Goal: Communication & Community: Share content

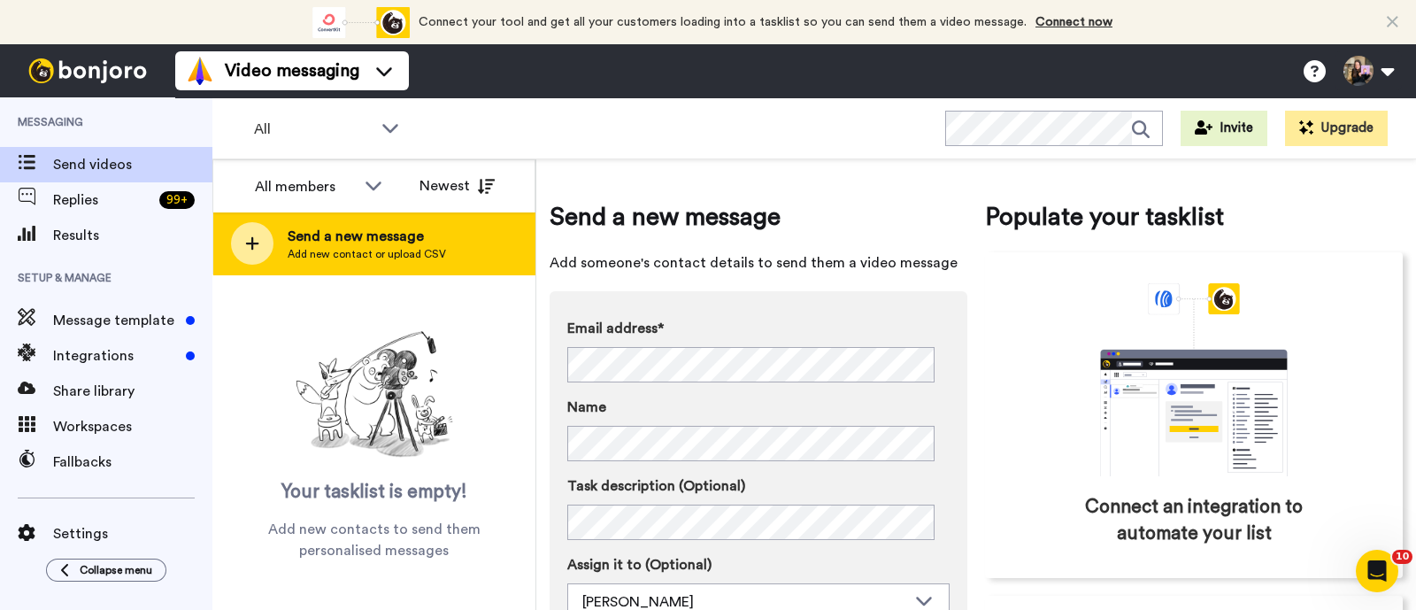
click at [474, 236] on div "Send a new message Add new contact or upload CSV" at bounding box center [373, 243] width 321 height 62
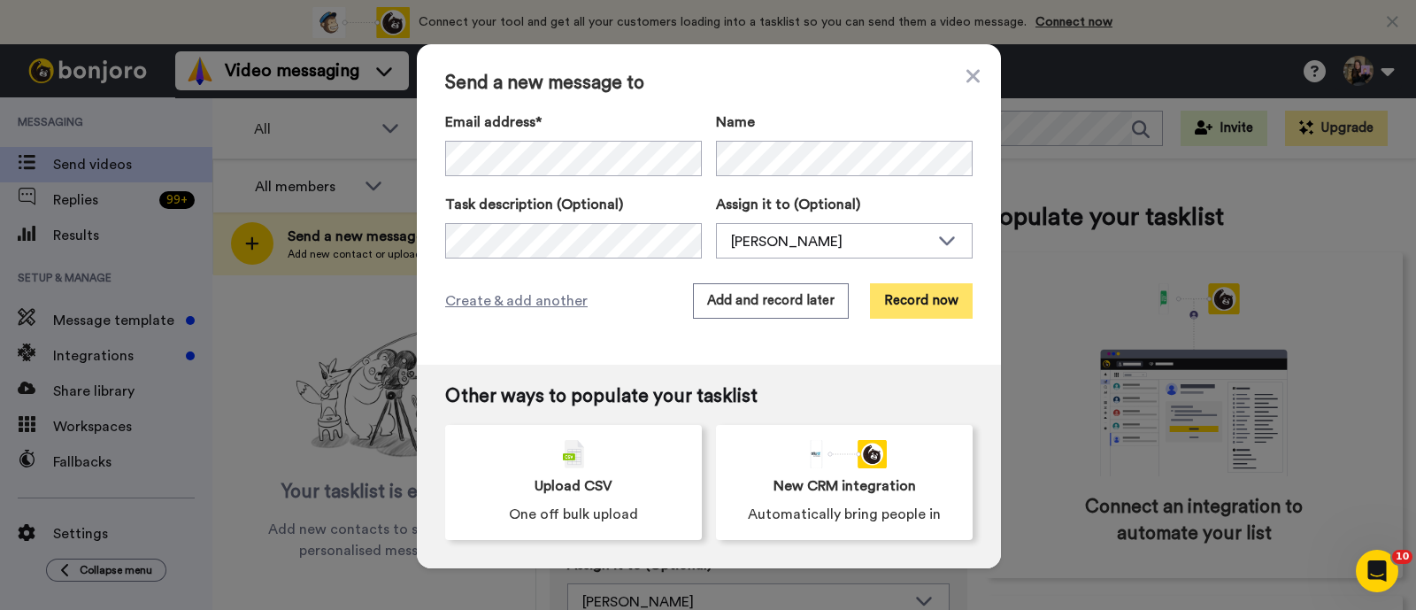
click at [891, 288] on button "Record now" at bounding box center [921, 300] width 103 height 35
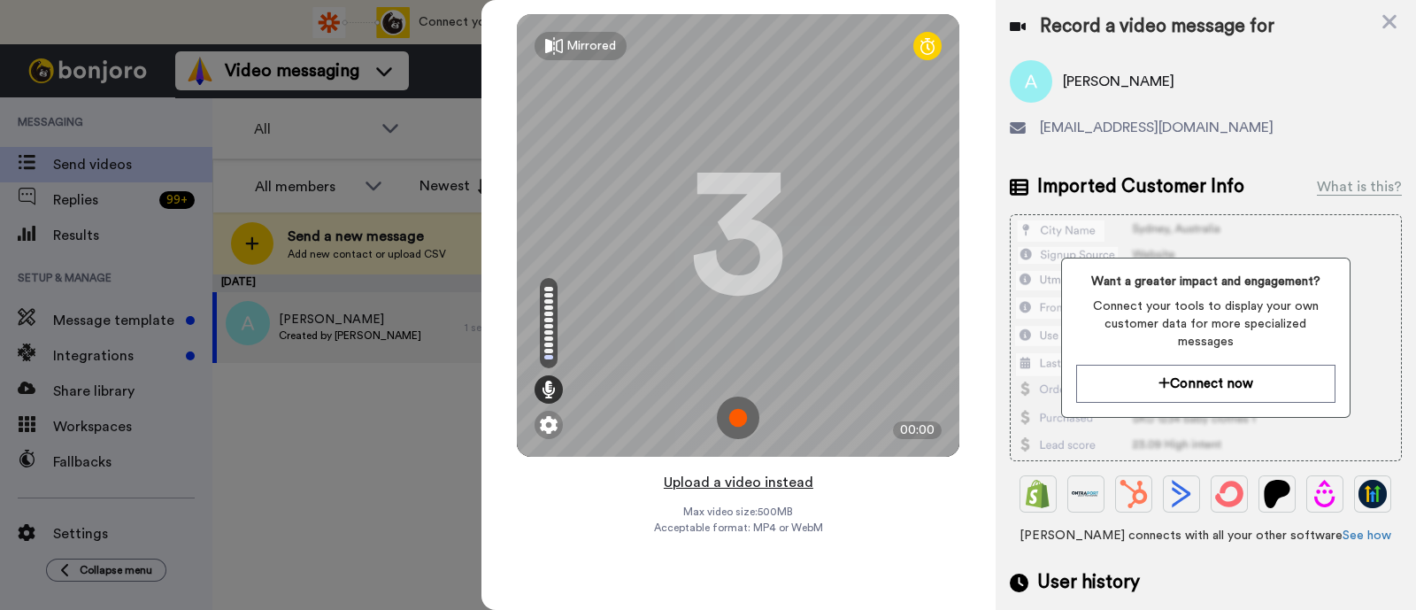
click at [745, 480] on button "Upload a video instead" at bounding box center [739, 482] width 160 height 23
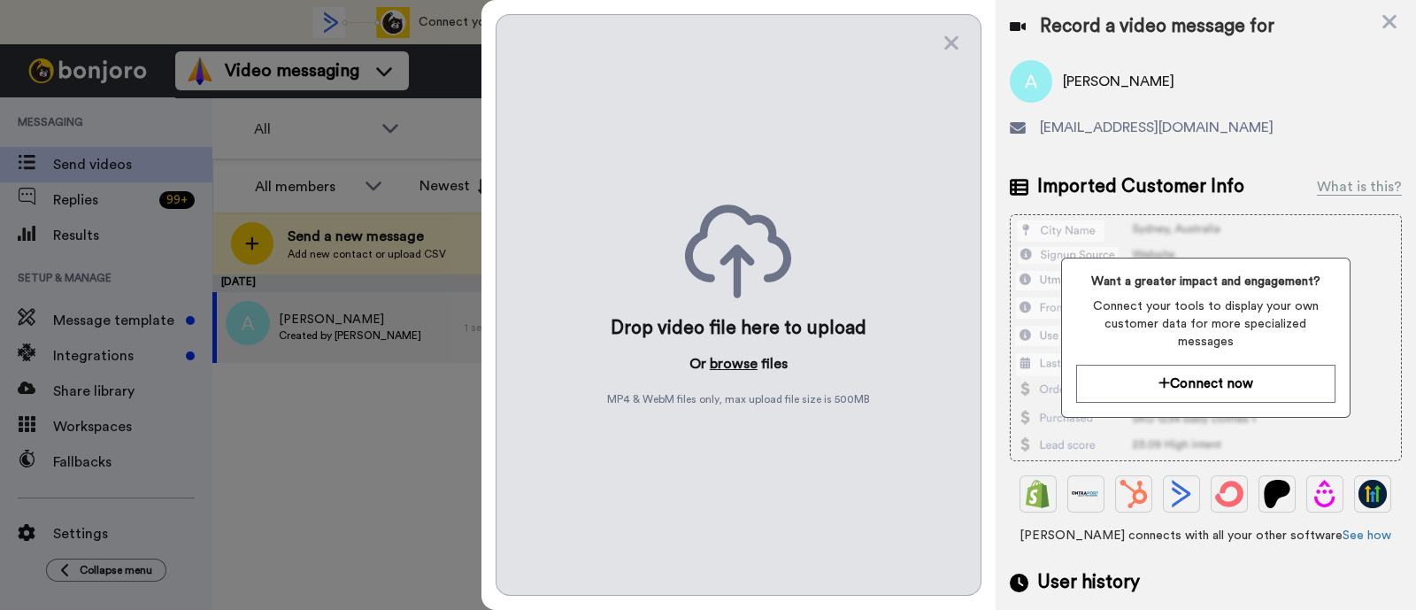
click at [744, 356] on button "browse" at bounding box center [734, 363] width 48 height 21
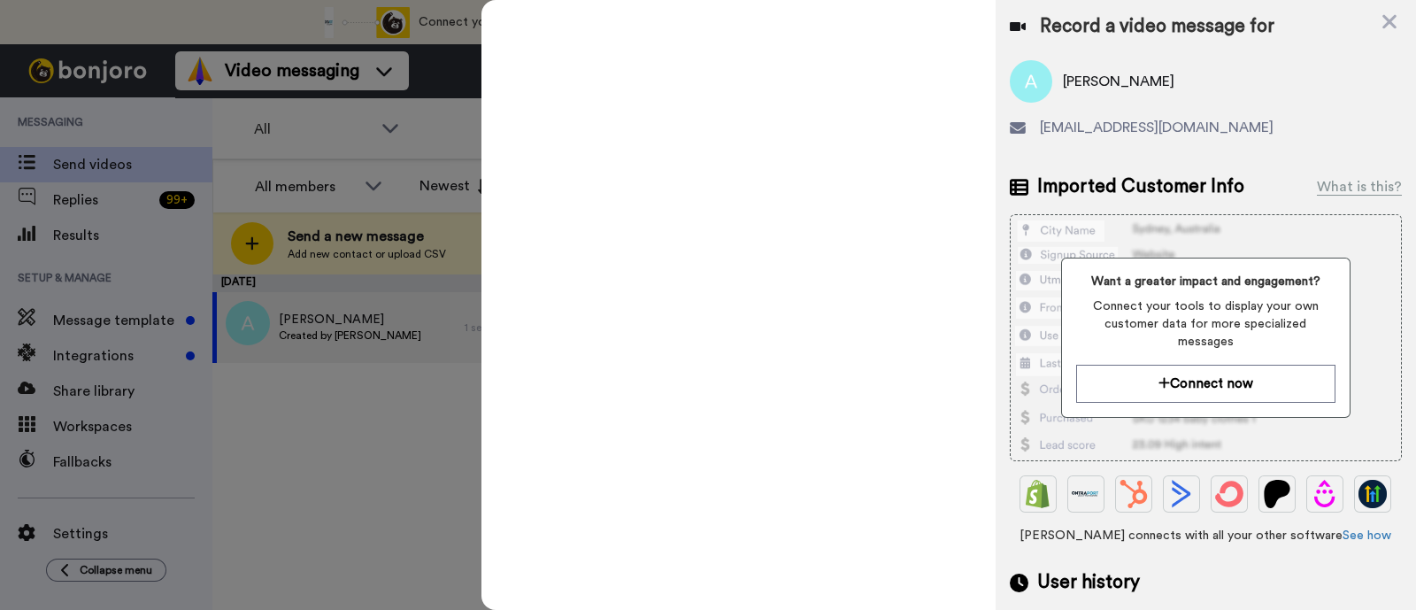
click at [0, 0] on div "Mirrored Redo 3 00:00" at bounding box center [0, 0] width 0 height 0
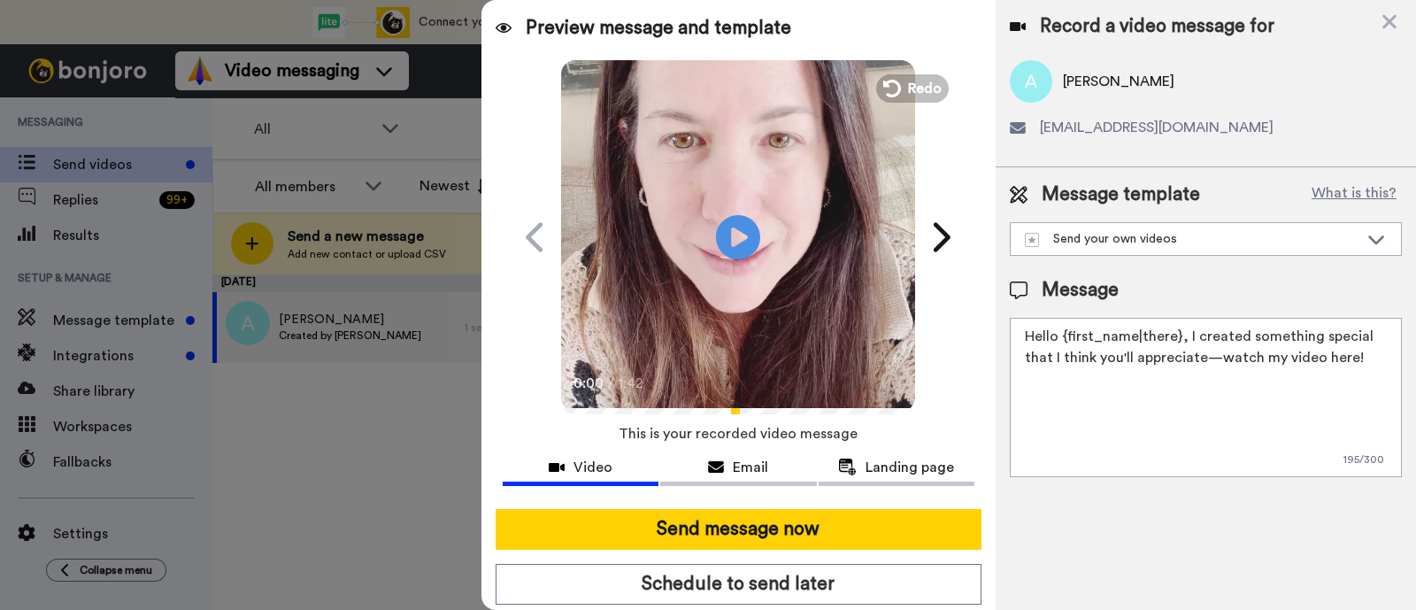
drag, startPoint x: 1357, startPoint y: 358, endPoint x: 1183, endPoint y: 335, distance: 175.9
click at [1132, 335] on textarea "Hello {first_name|there}, I created something special that I think you'll appre…" at bounding box center [1206, 397] width 392 height 159
paste textarea "welcome to SLP Elevate! I created a video welcome for you! Feel free to click r…"
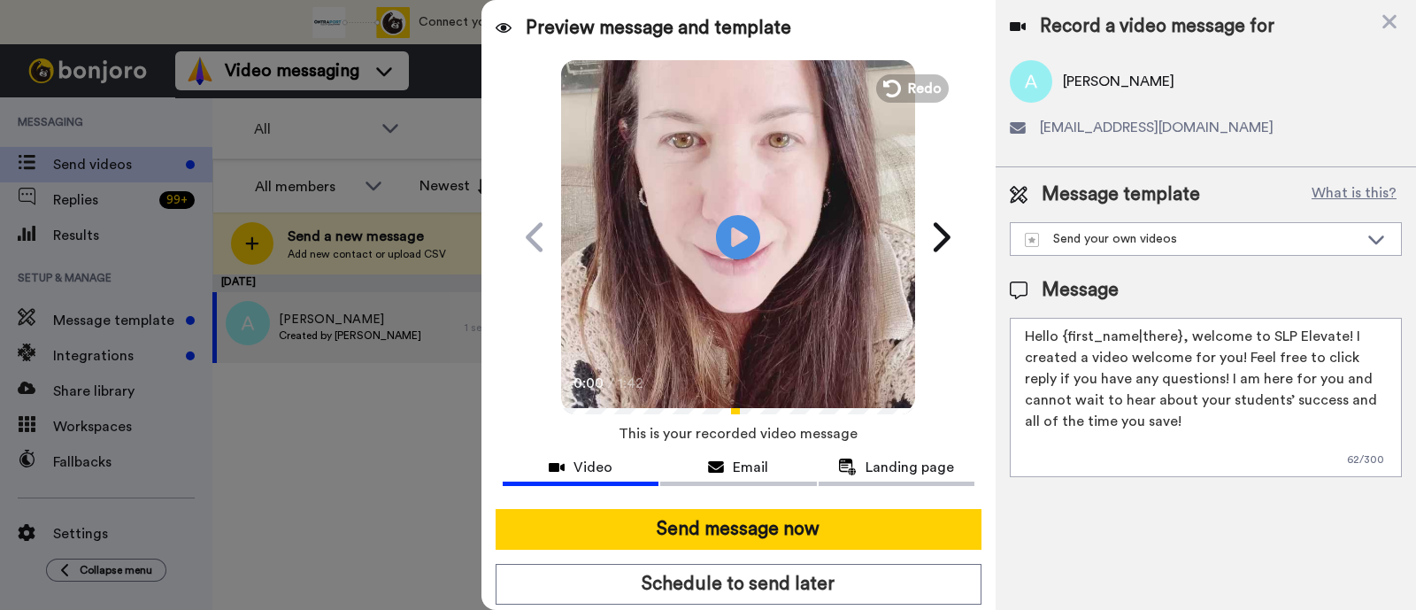
scroll to position [48, 0]
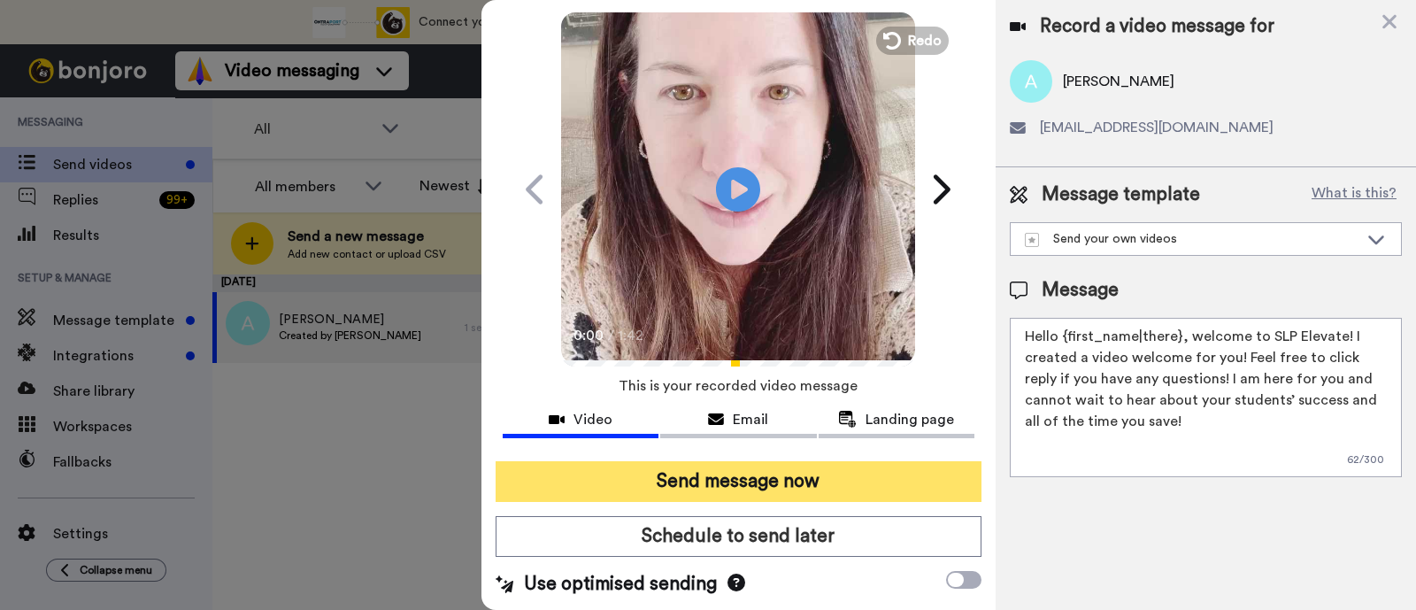
type textarea "Hello {first_name|there}, welcome to SLP Elevate! I created a video welcome for…"
click at [825, 483] on button "Send message now" at bounding box center [739, 481] width 486 height 41
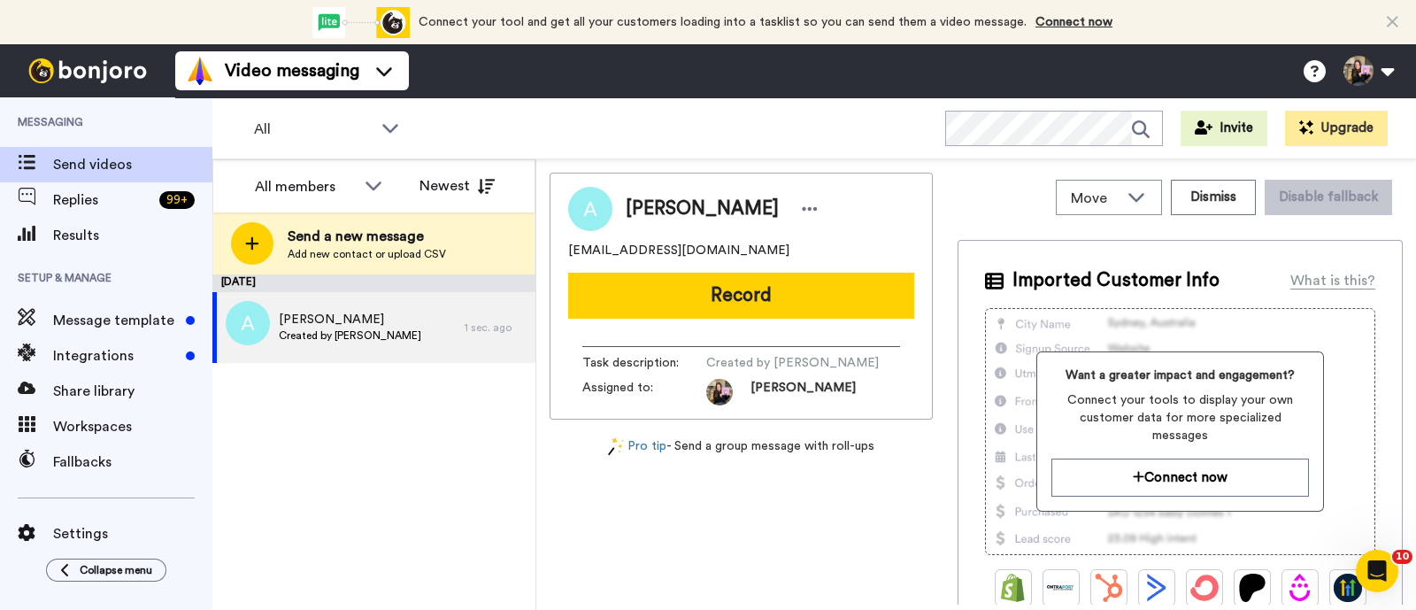
scroll to position [0, 0]
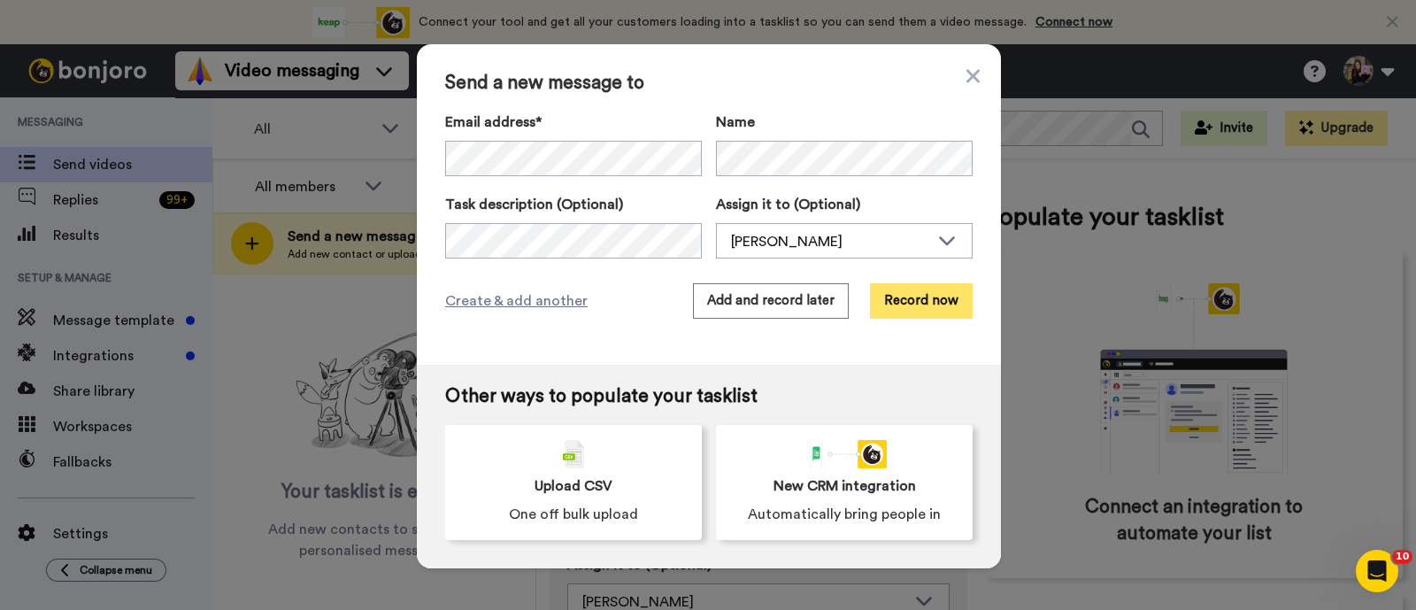
click at [881, 304] on button "Record now" at bounding box center [921, 300] width 103 height 35
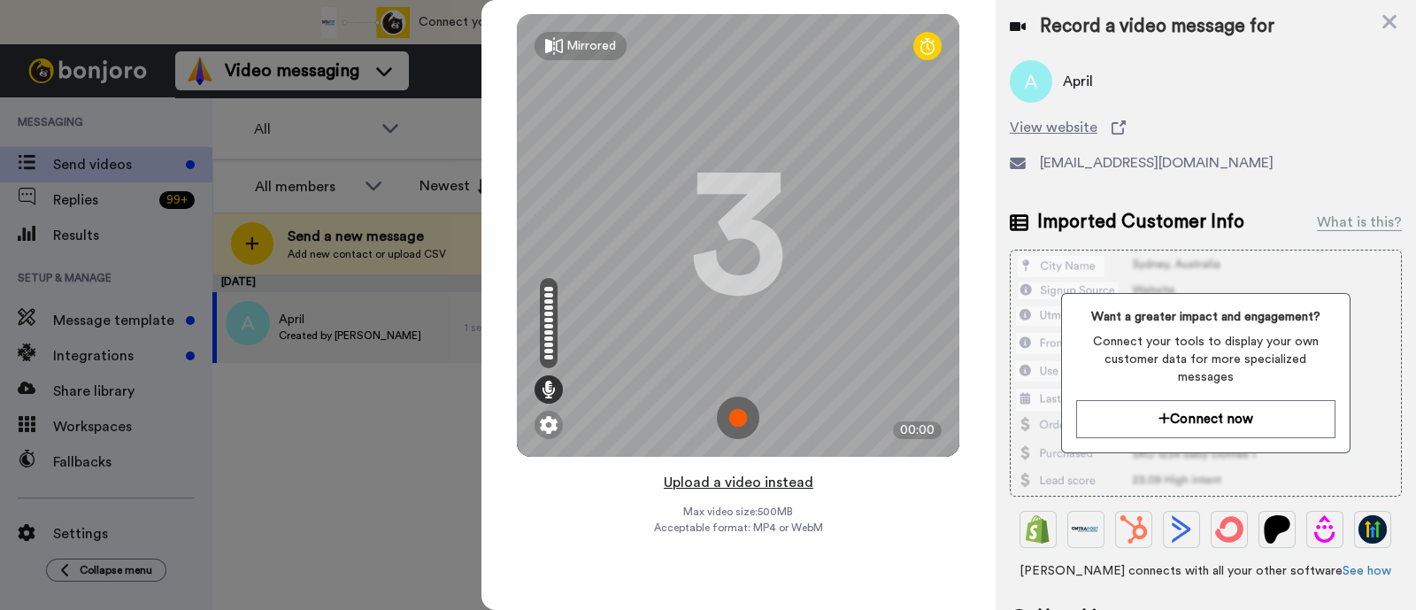
click at [798, 482] on button "Upload a video instead" at bounding box center [739, 482] width 160 height 23
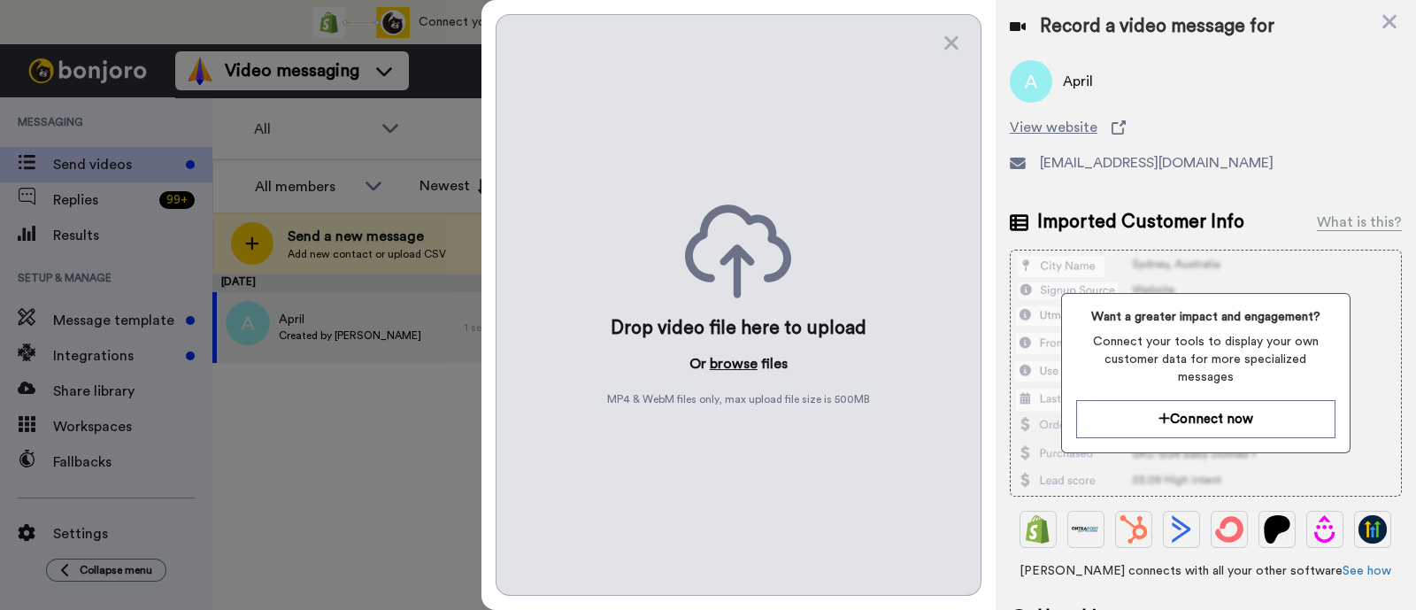
click at [733, 368] on button "browse" at bounding box center [734, 363] width 48 height 21
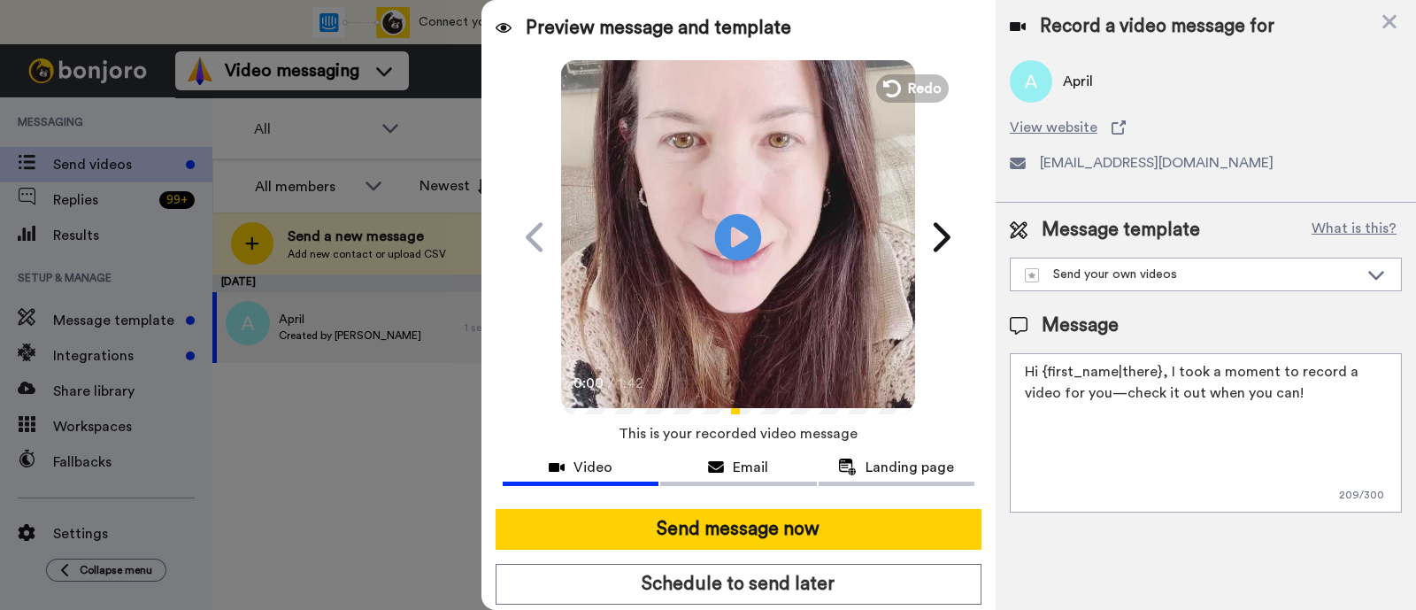
click at [730, 236] on icon "Play/Pause" at bounding box center [738, 237] width 47 height 84
click at [500, 178] on div "Preview message and template Play/Pause 0:13 / 1:42 You’ve got a video message …" at bounding box center [739, 305] width 514 height 610
drag, startPoint x: 1264, startPoint y: 391, endPoint x: 1165, endPoint y: 351, distance: 107.2
click at [1165, 351] on div "Message Hi {first_name|there}, I took a moment to record a video for you—check …" at bounding box center [1206, 412] width 392 height 200
paste textarea "welcome to SLP Elevate! I created a video welcome for you! Feel free to click r…"
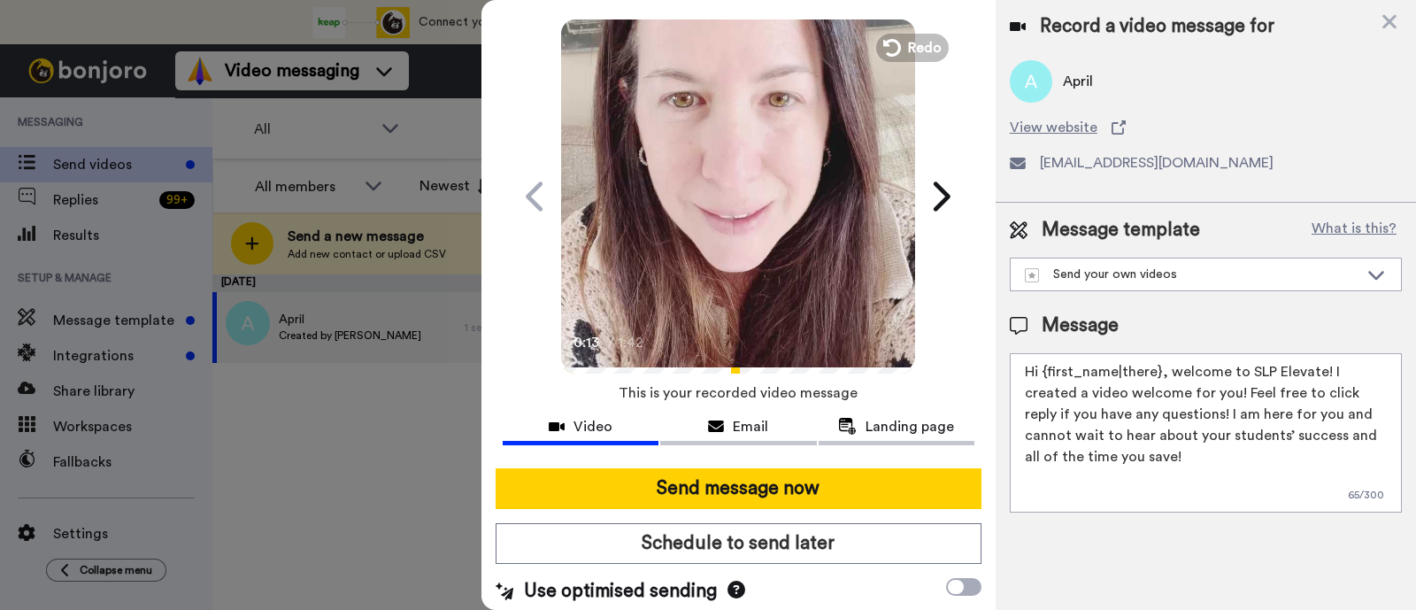
scroll to position [48, 0]
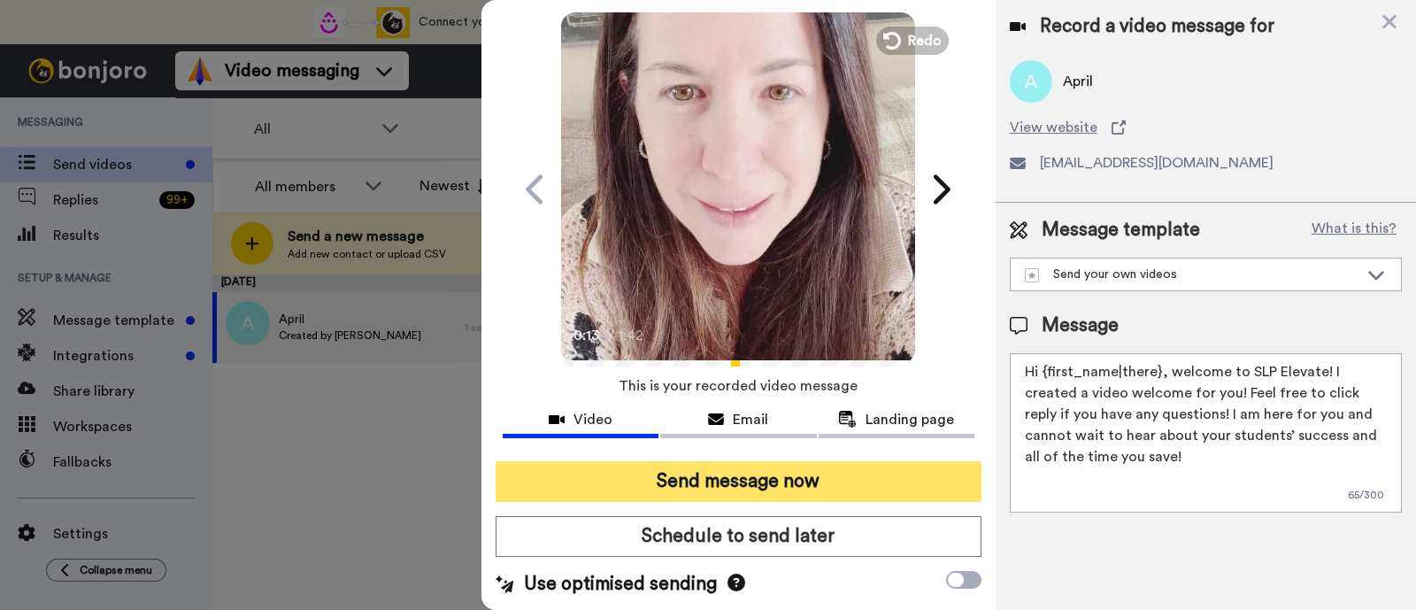
type textarea "Hi {first_name|there}, welcome to SLP Elevate! I created a video welcome for yo…"
click at [880, 482] on button "Send message now" at bounding box center [739, 481] width 486 height 41
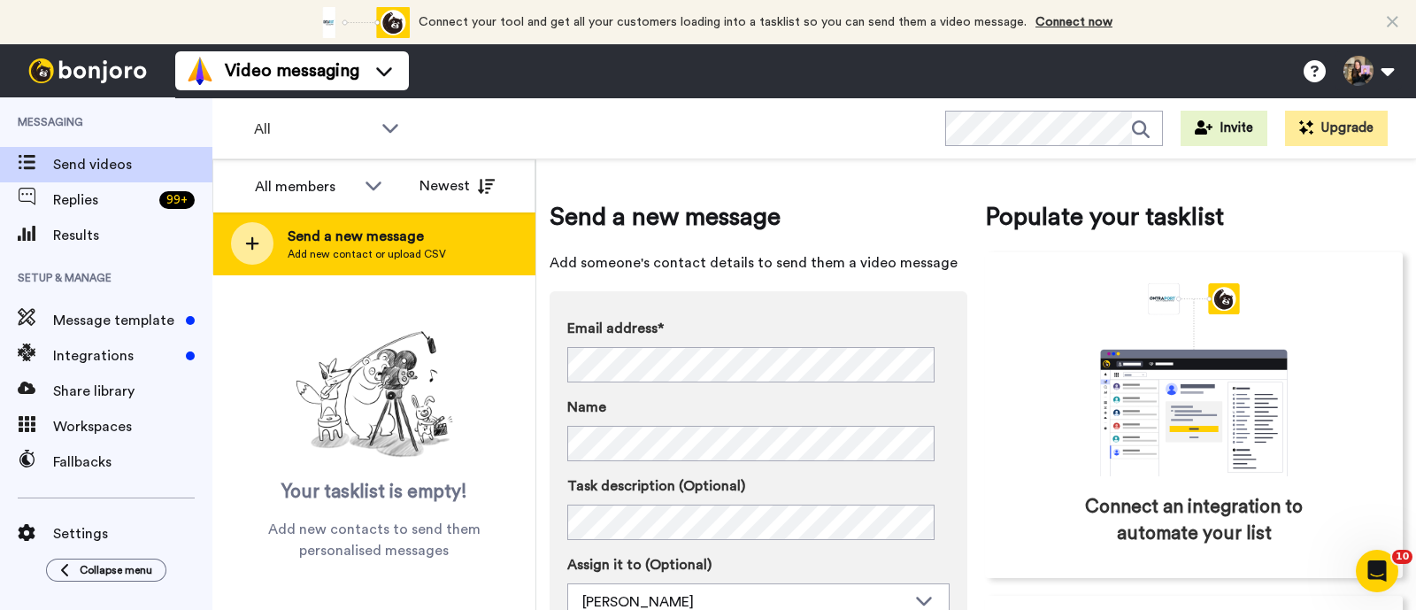
click at [403, 230] on span "Send a new message" at bounding box center [367, 236] width 158 height 21
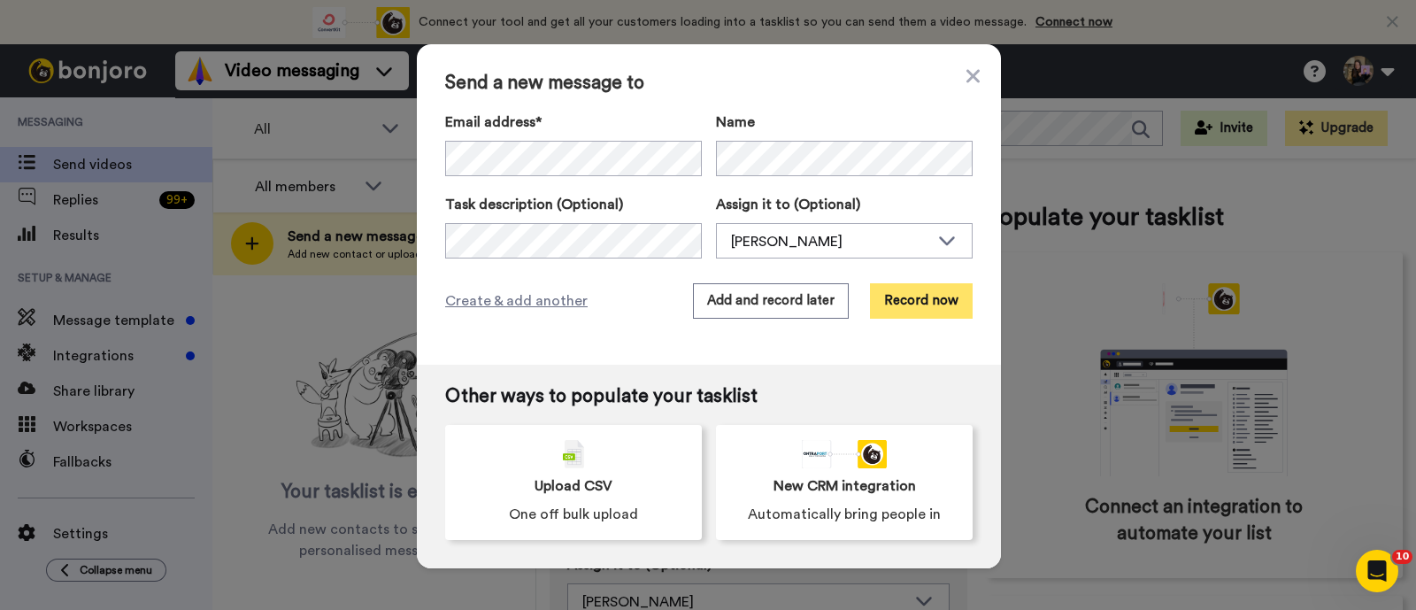
click at [900, 313] on button "Record now" at bounding box center [921, 300] width 103 height 35
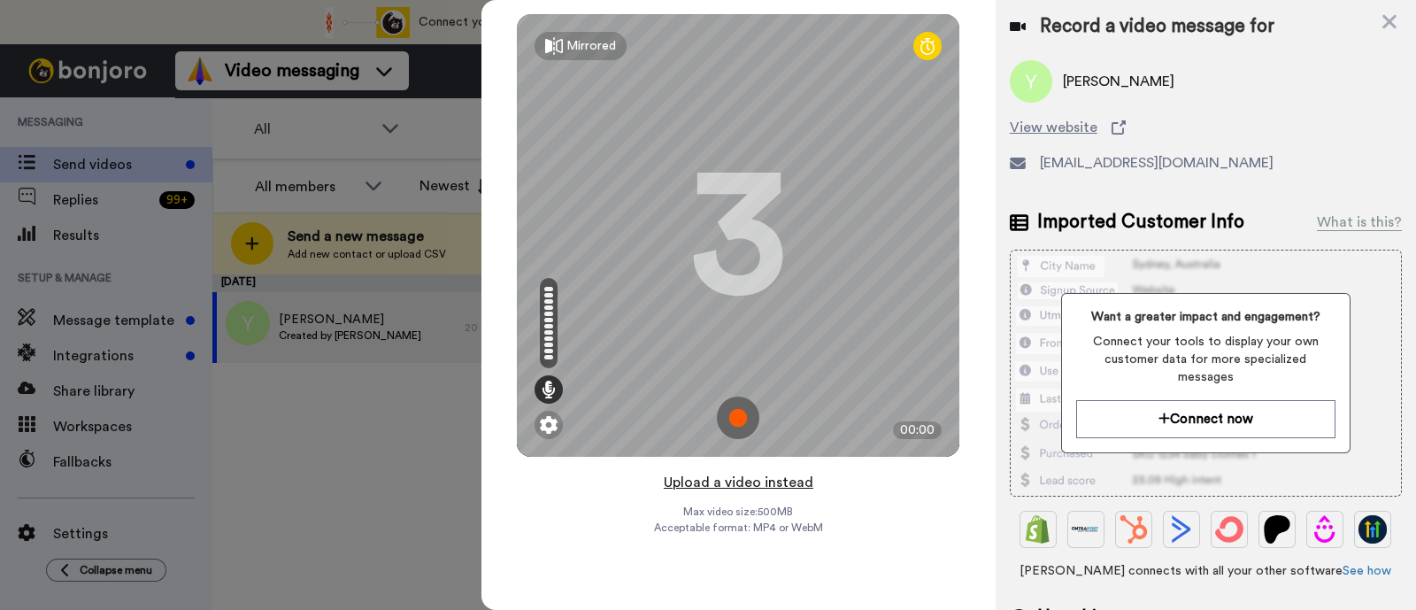
click at [716, 486] on button "Upload a video instead" at bounding box center [739, 482] width 160 height 23
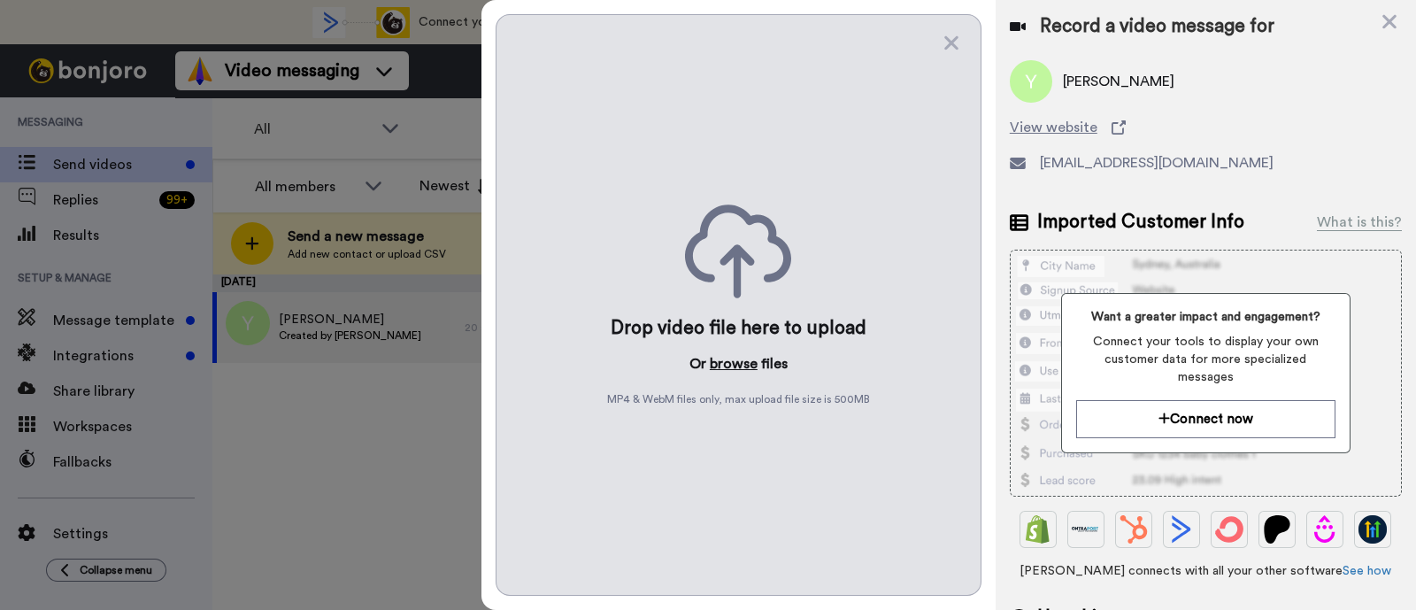
click at [754, 361] on button "browse" at bounding box center [734, 363] width 48 height 21
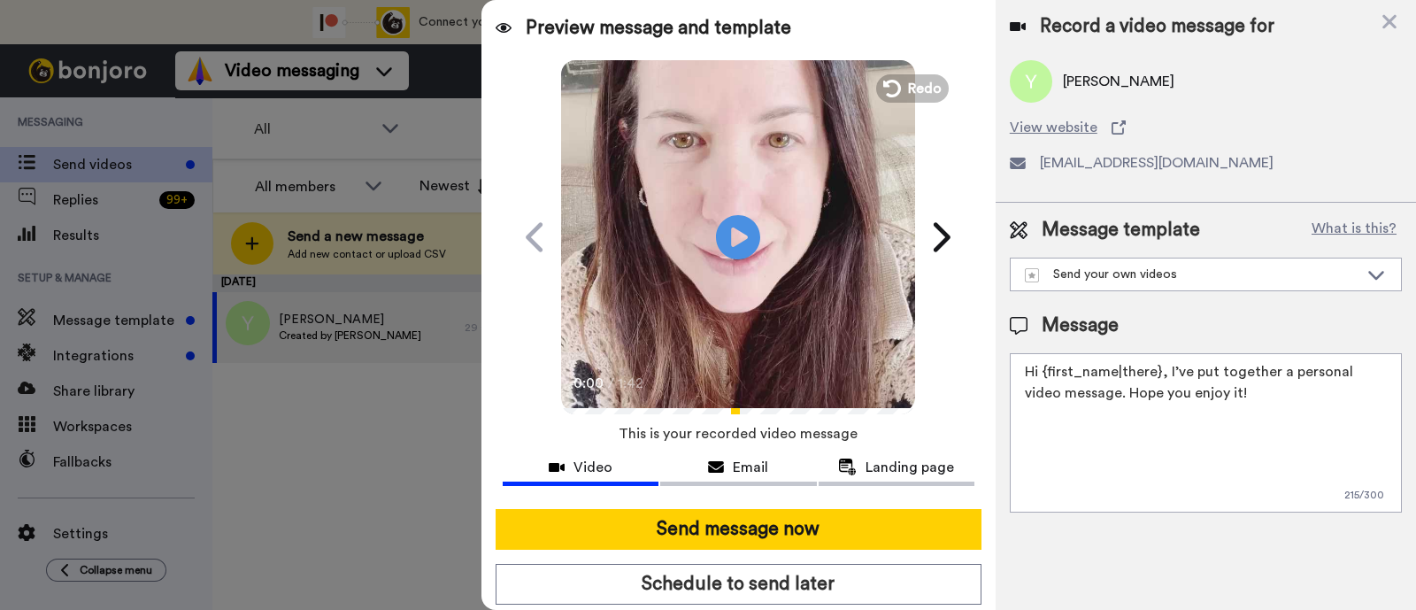
drag, startPoint x: 1292, startPoint y: 403, endPoint x: 1166, endPoint y: 365, distance: 132.2
click at [1166, 365] on textarea "Hi {first_name|there}, I’ve put together a personal video message. Hope you enj…" at bounding box center [1206, 432] width 392 height 159
paste textarea "welcome to SLP Elevate! I created a video welcome for you! Feel free to click r…"
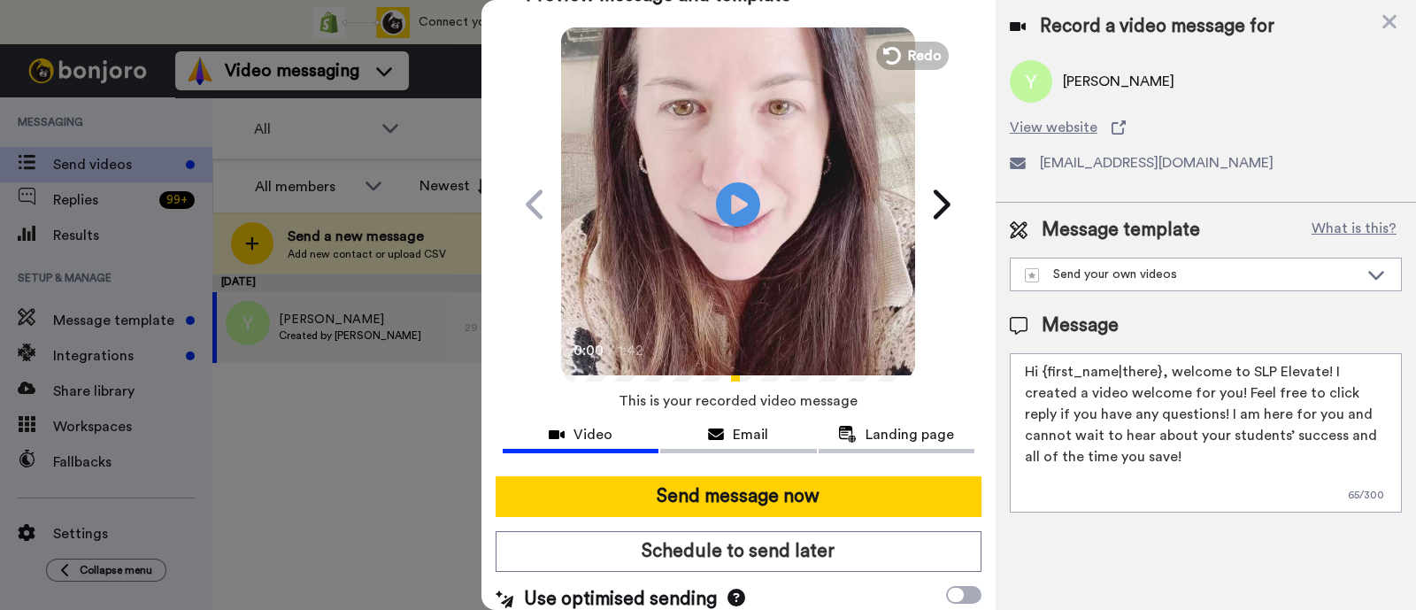
scroll to position [48, 0]
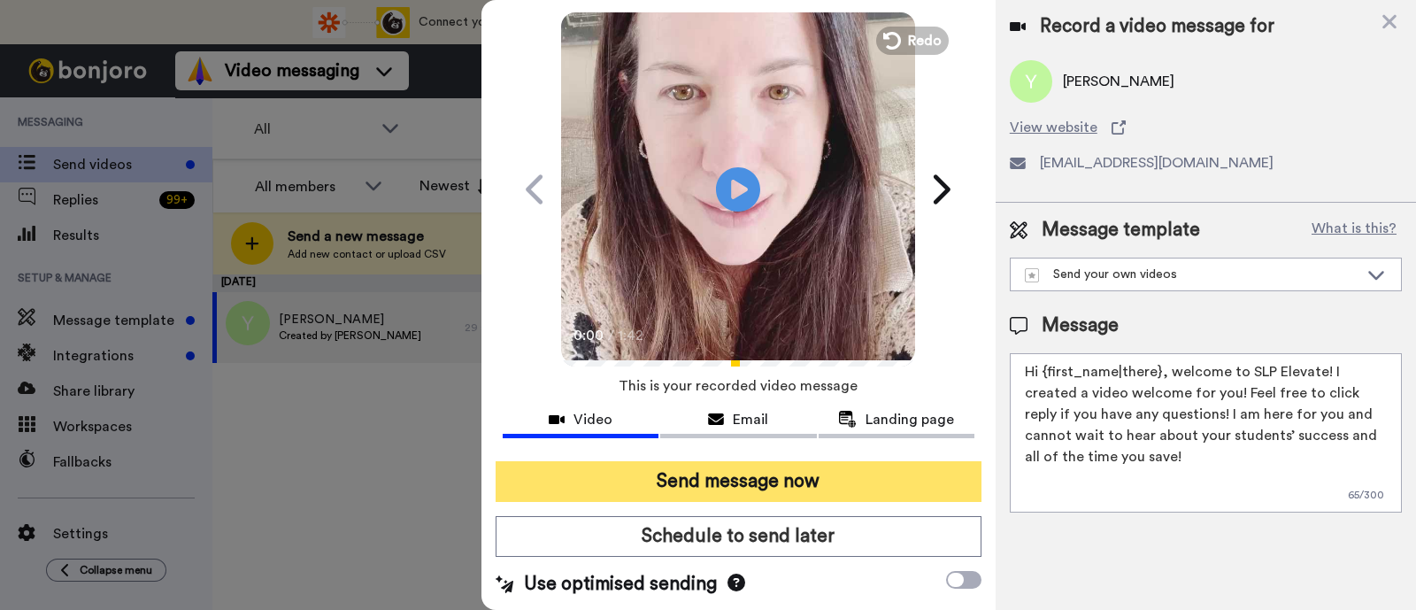
type textarea "Hi {first_name|there}, welcome to SLP Elevate! I created a video welcome for yo…"
click at [902, 480] on button "Send message now" at bounding box center [739, 481] width 486 height 41
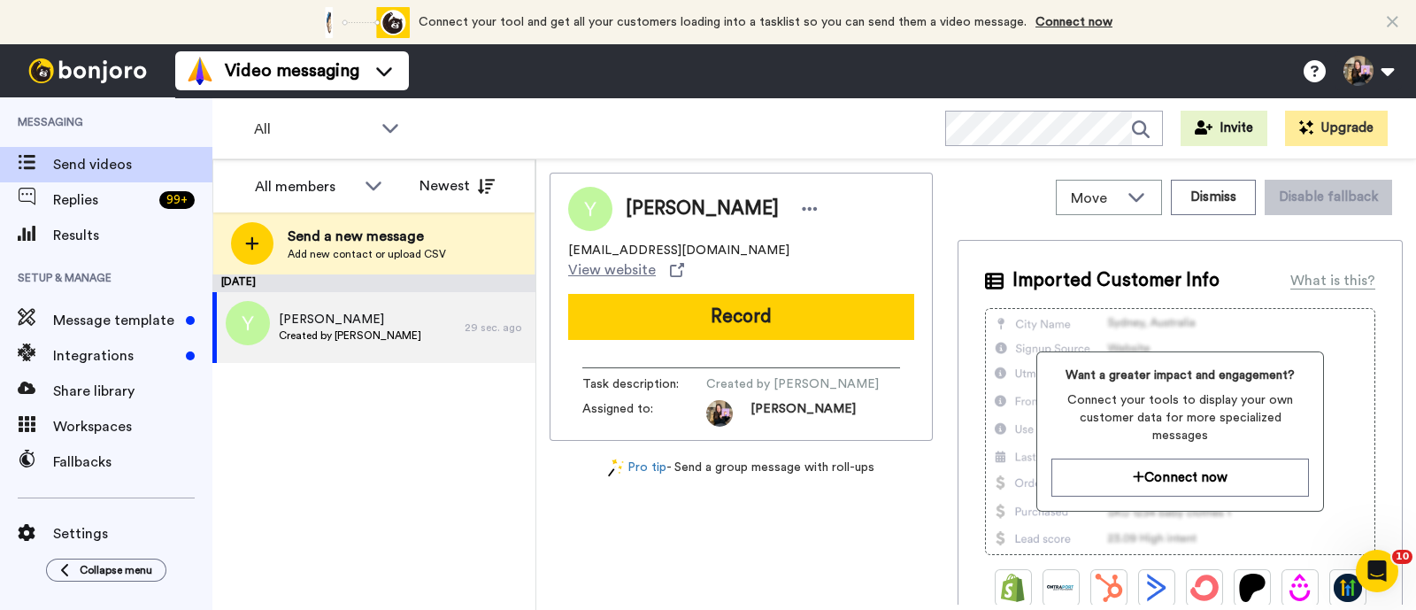
scroll to position [0, 0]
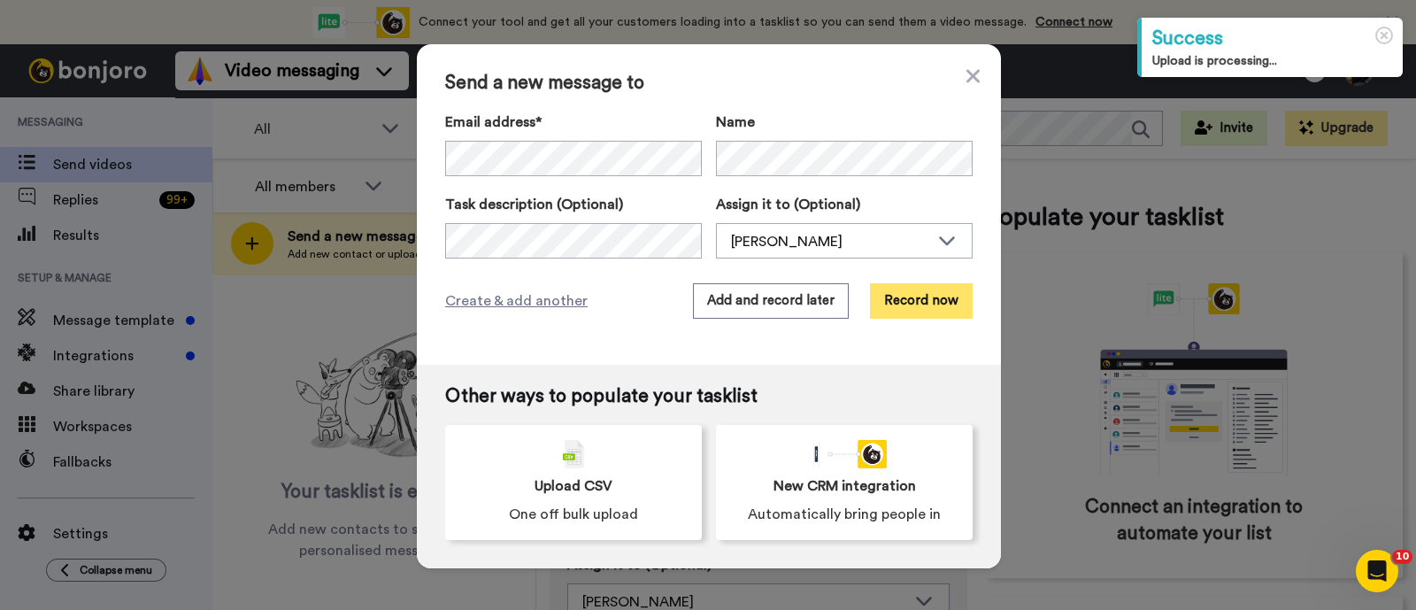
click at [899, 309] on button "Record now" at bounding box center [921, 300] width 103 height 35
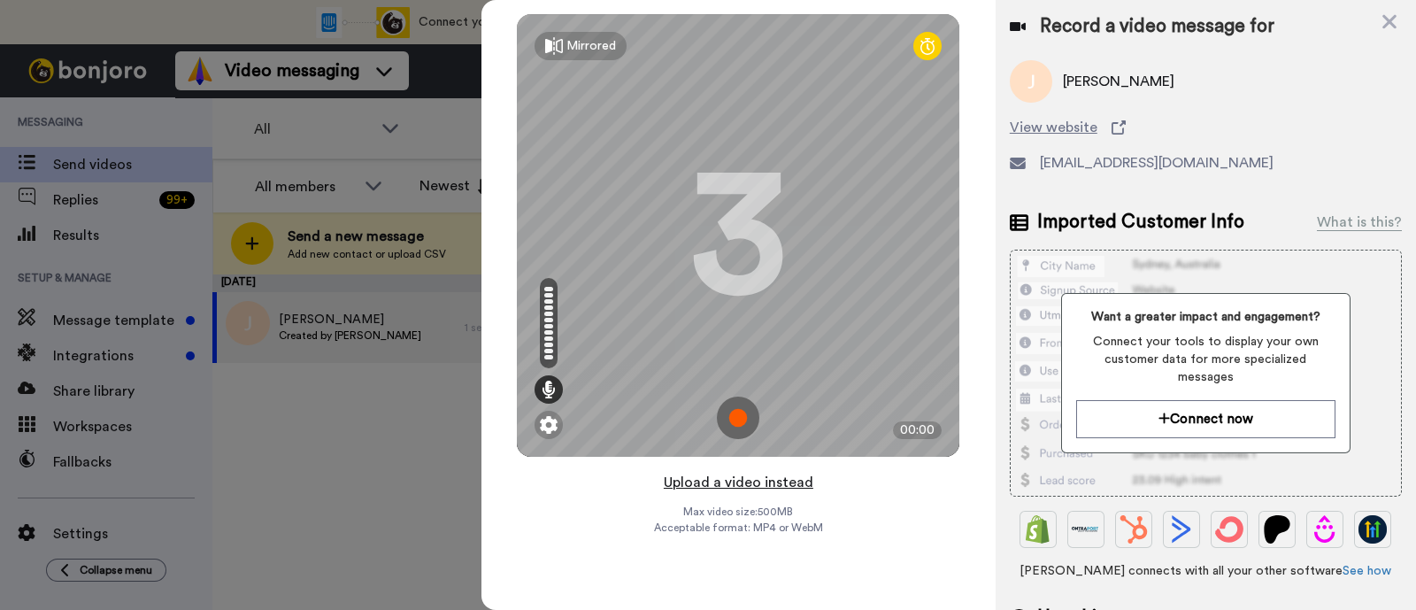
click at [791, 486] on button "Upload a video instead" at bounding box center [739, 482] width 160 height 23
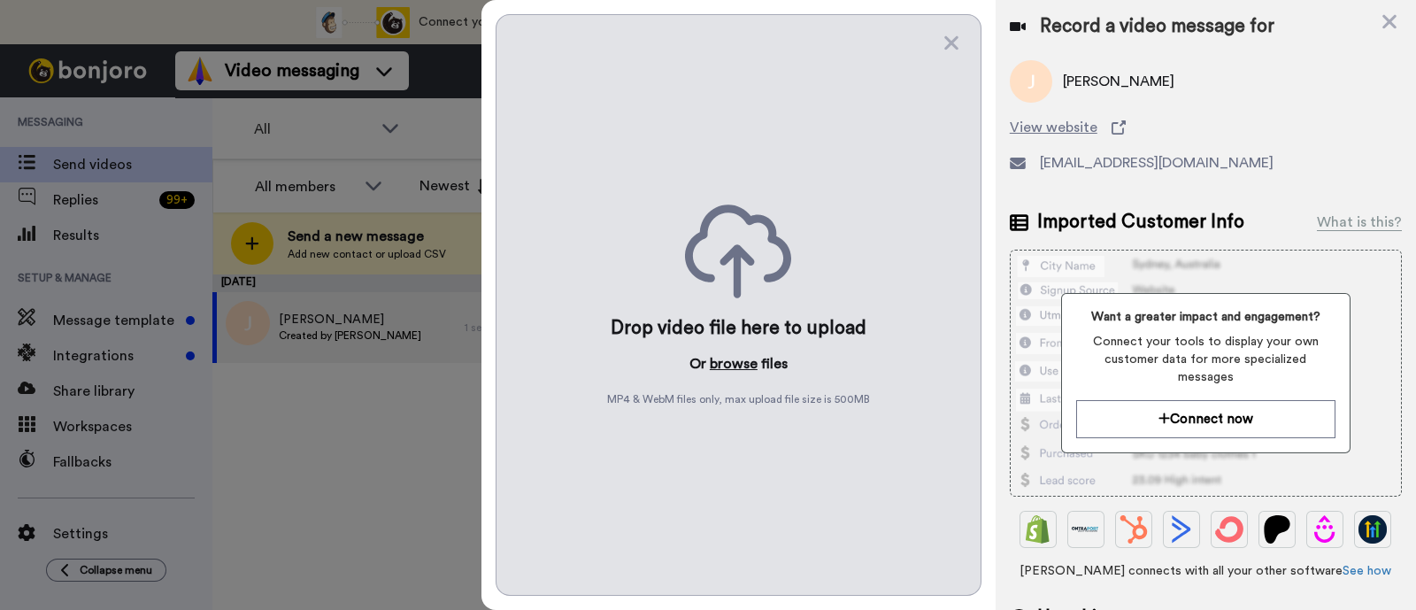
click at [729, 362] on button "browse" at bounding box center [734, 363] width 48 height 21
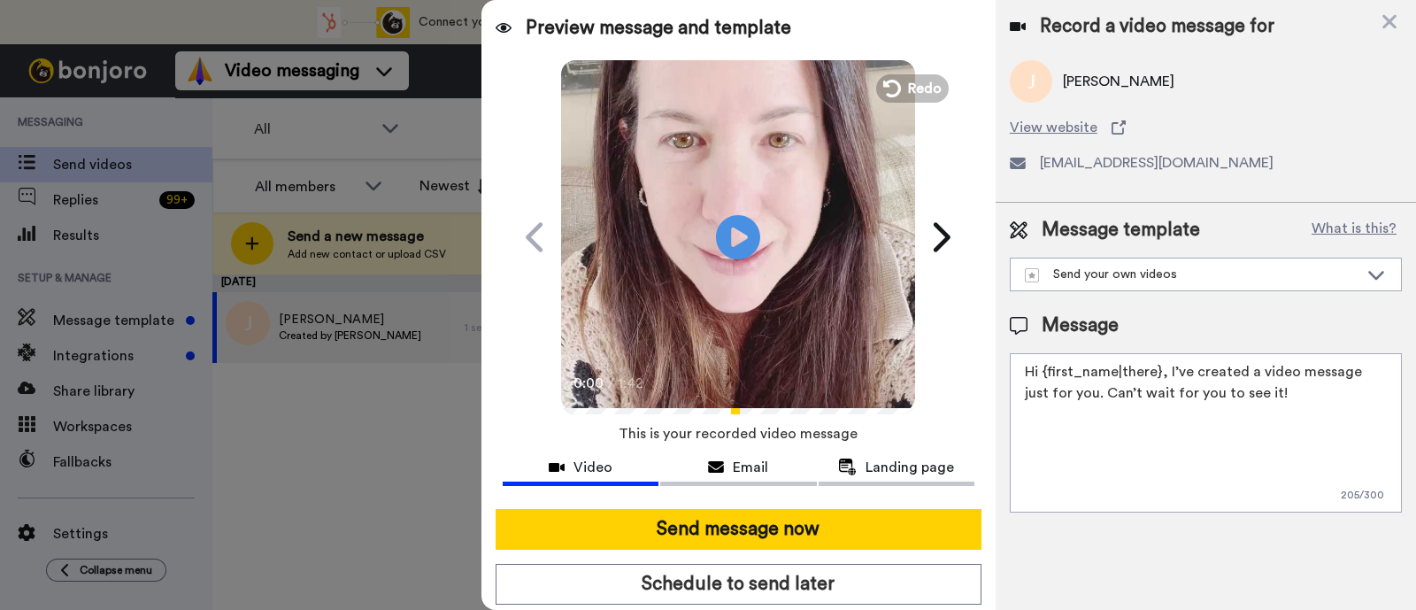
drag, startPoint x: 1284, startPoint y: 408, endPoint x: 1165, endPoint y: 374, distance: 123.5
click at [1165, 374] on textarea "Hi {first_name|there}, I’ve created a video message just for you. Can’t wait fo…" at bounding box center [1206, 432] width 392 height 159
paste textarea "welcome to SLP Elevate! I created a video welcome for you! Feel free to click r…"
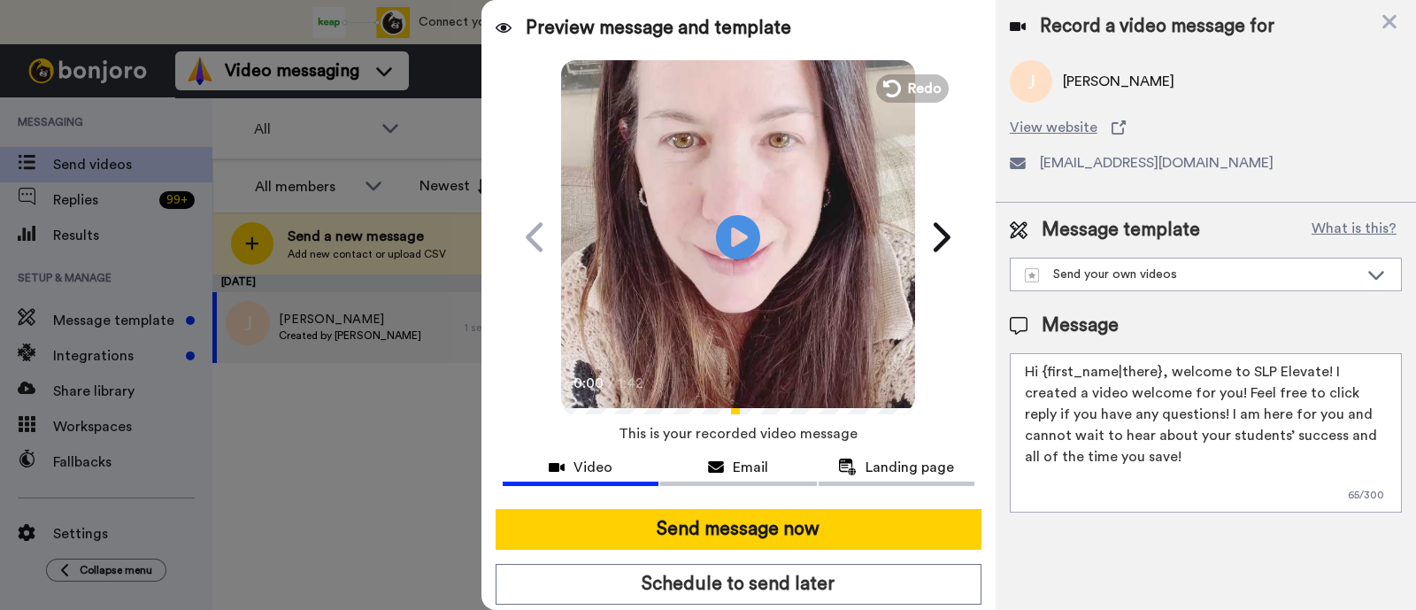
scroll to position [48, 0]
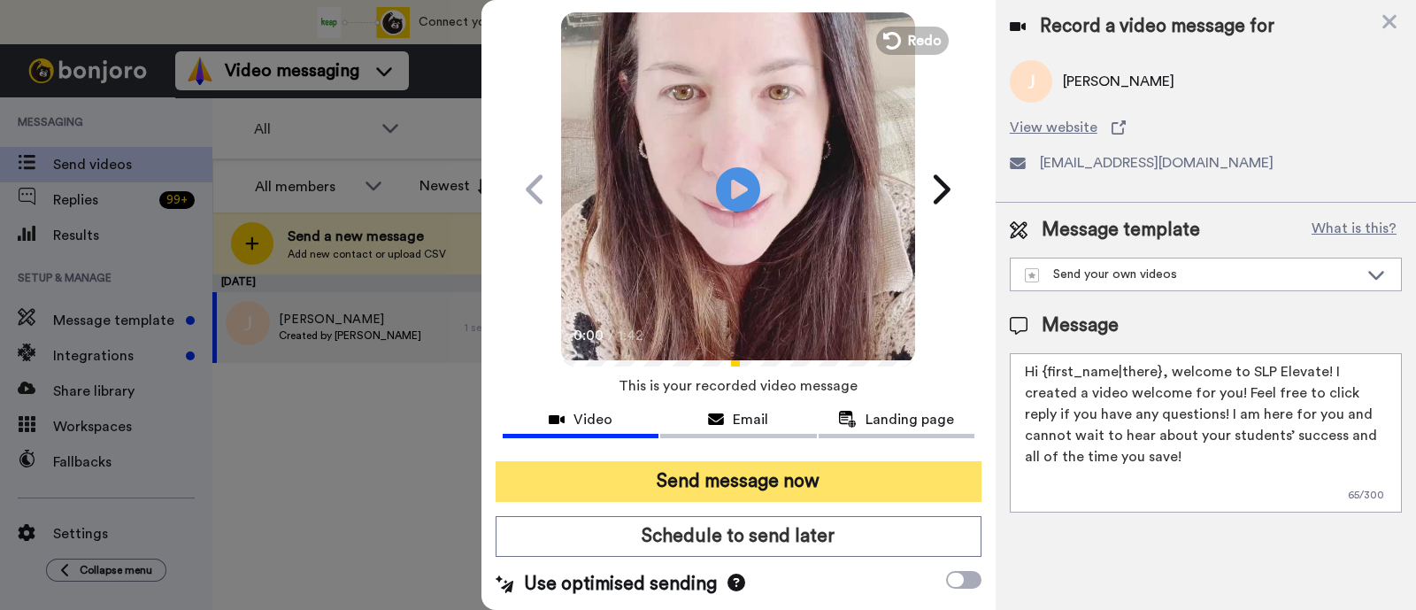
type textarea "Hi {first_name|there}, welcome to SLP Elevate! I created a video welcome for yo…"
click at [874, 473] on button "Send message now" at bounding box center [739, 481] width 486 height 41
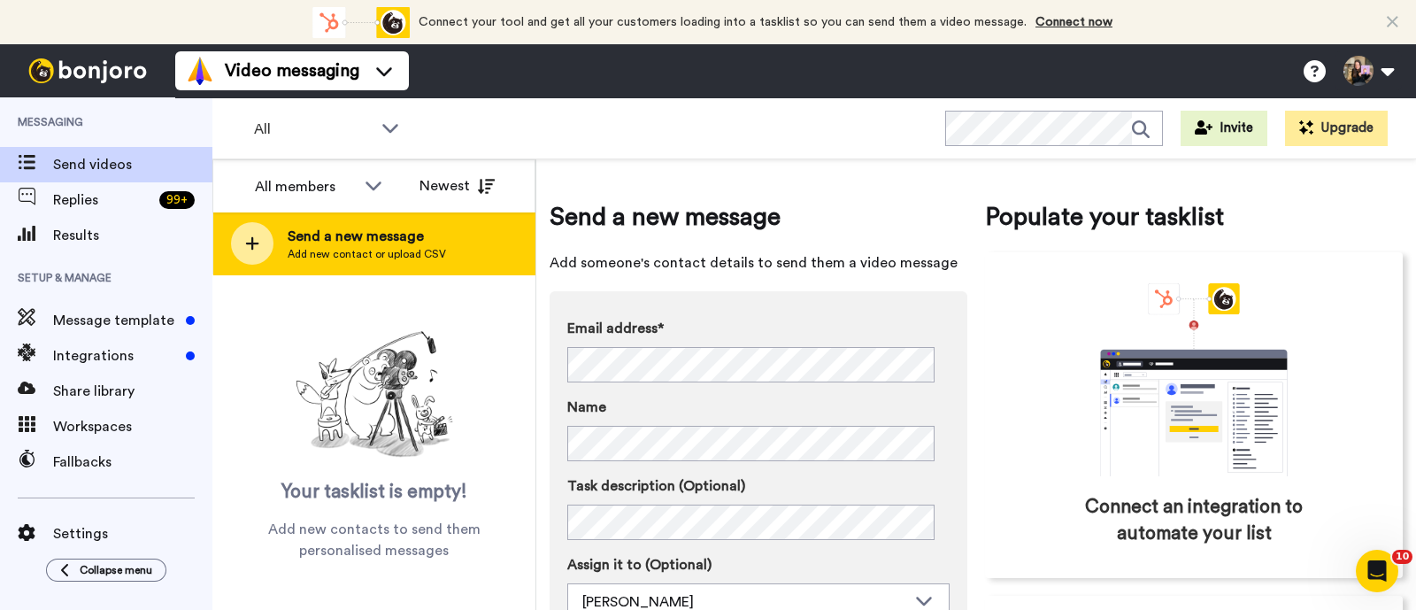
click at [420, 260] on span "Add new contact or upload CSV" at bounding box center [367, 254] width 158 height 14
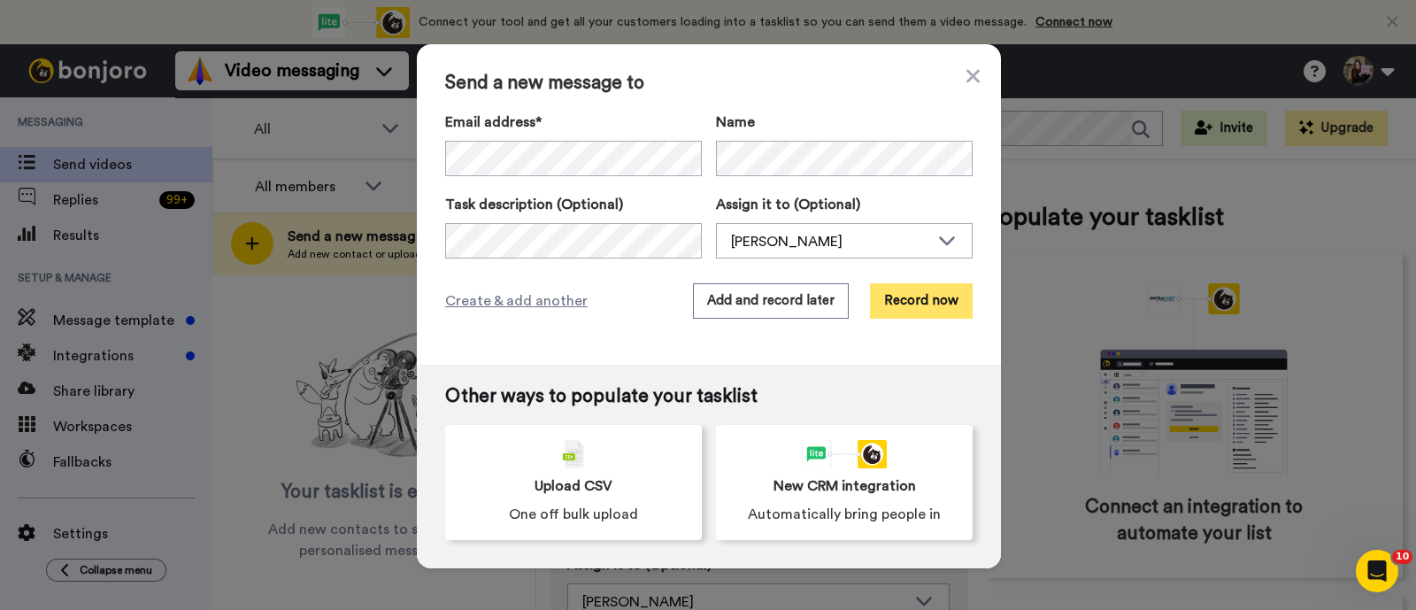
click at [899, 303] on button "Record now" at bounding box center [921, 300] width 103 height 35
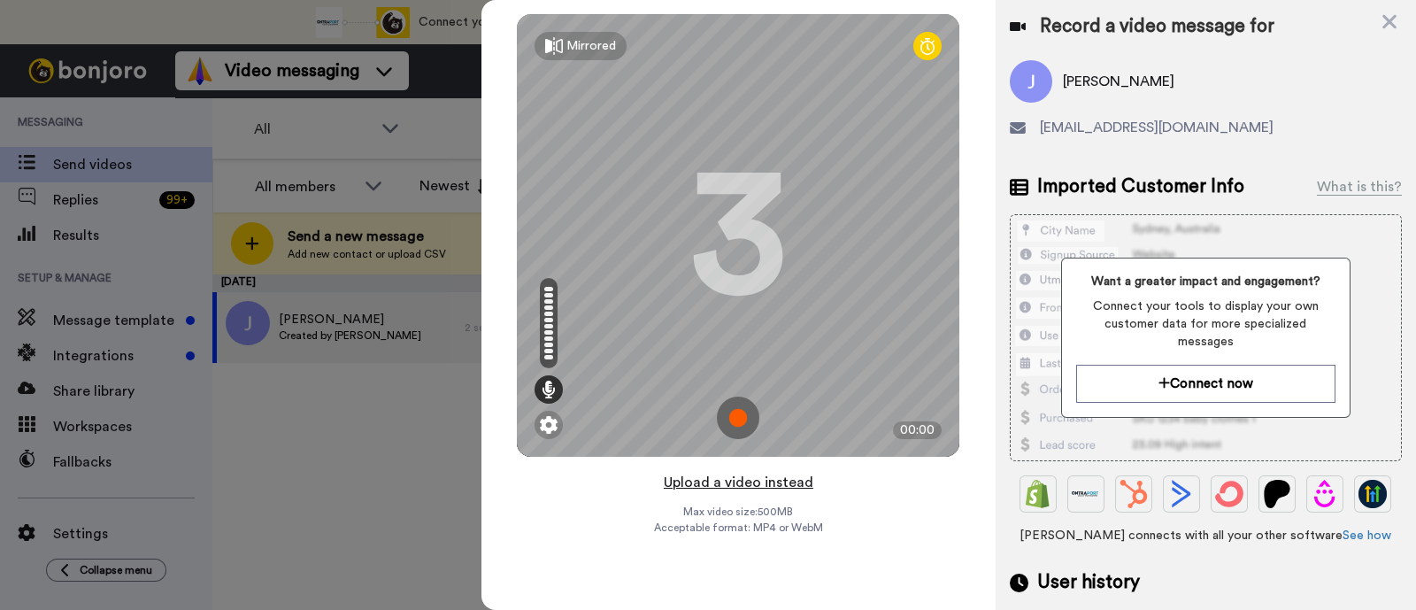
click at [792, 489] on button "Upload a video instead" at bounding box center [739, 482] width 160 height 23
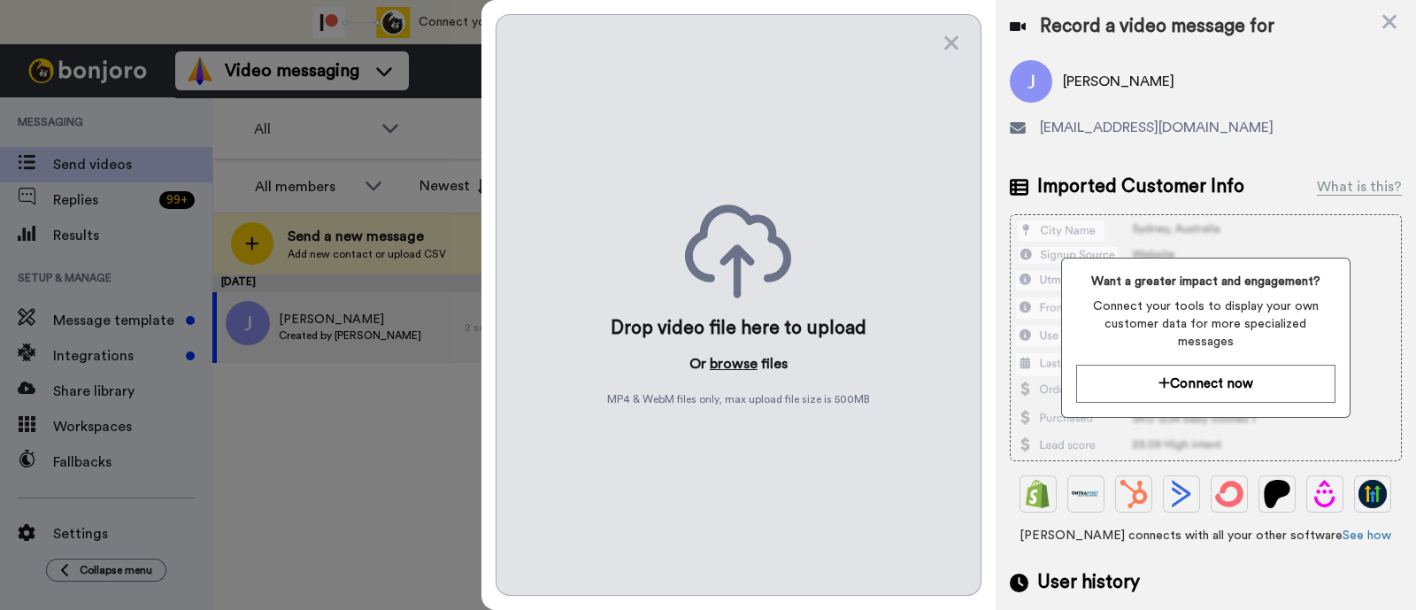
click at [735, 366] on button "browse" at bounding box center [734, 363] width 48 height 21
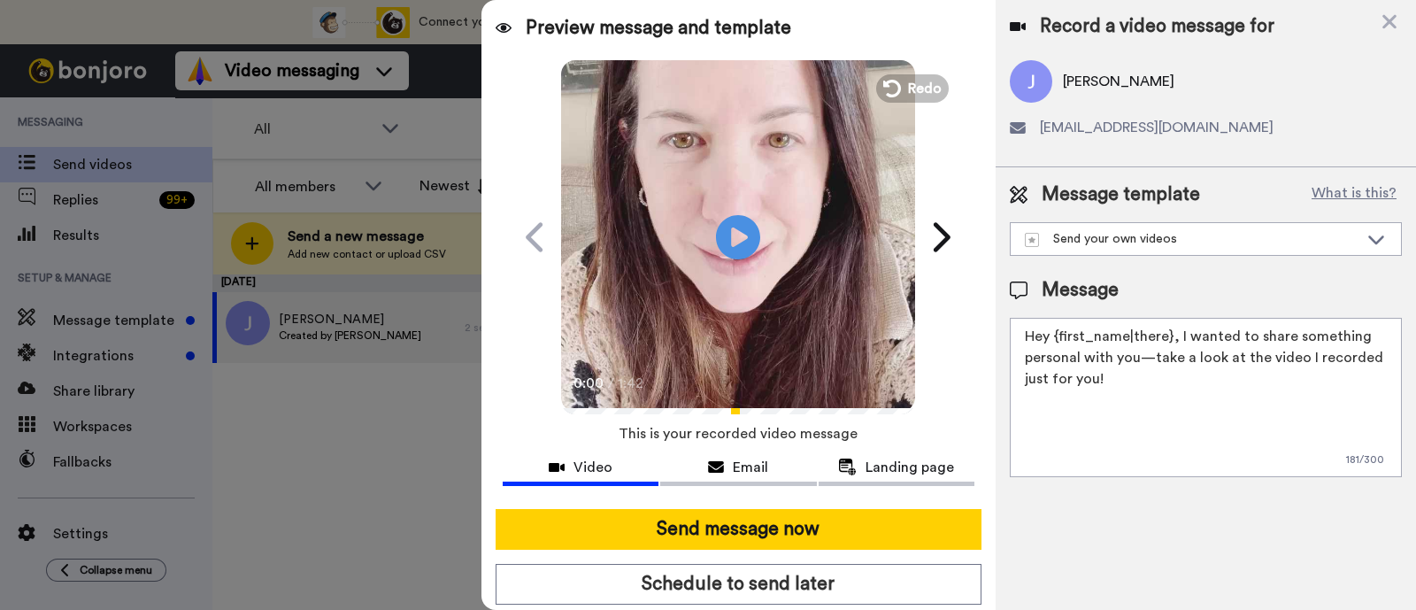
drag, startPoint x: 1246, startPoint y: 384, endPoint x: 1178, endPoint y: 343, distance: 79.9
click at [1178, 343] on textarea "Hey {first_name|there}, I wanted to share something personal with you—take a lo…" at bounding box center [1206, 397] width 392 height 159
paste textarea "welcome to SLP Elevate! I created a video welcome for you! Feel free to click r…"
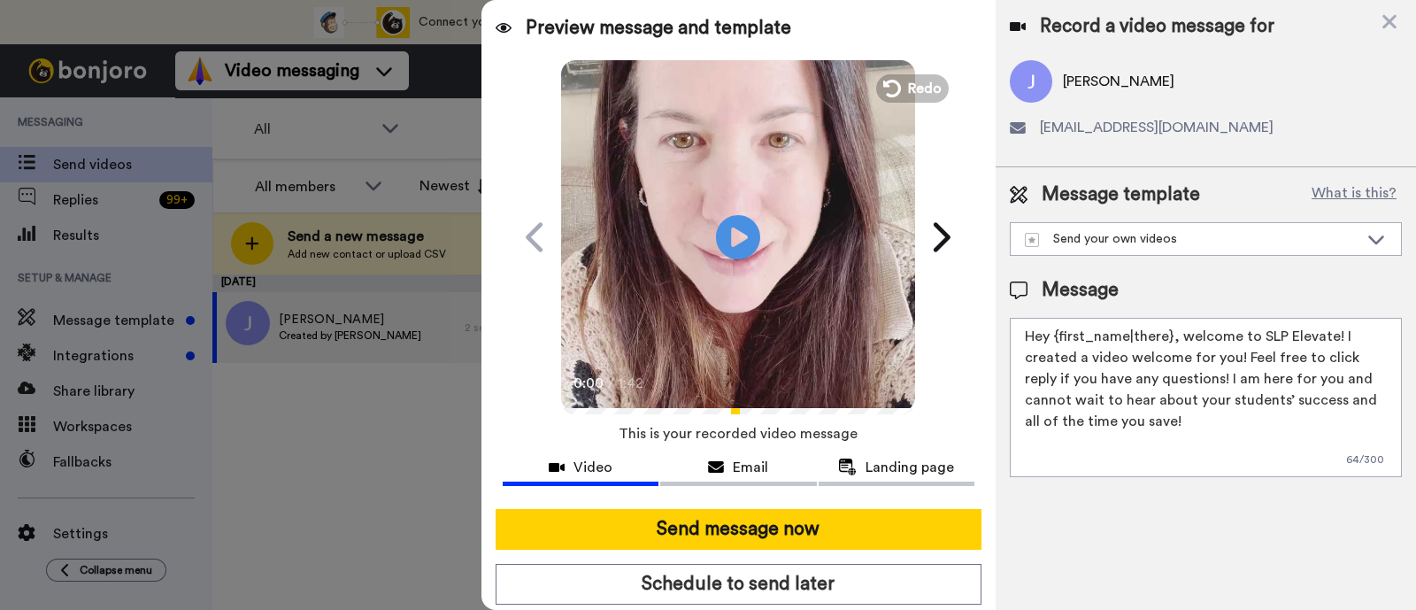
scroll to position [48, 0]
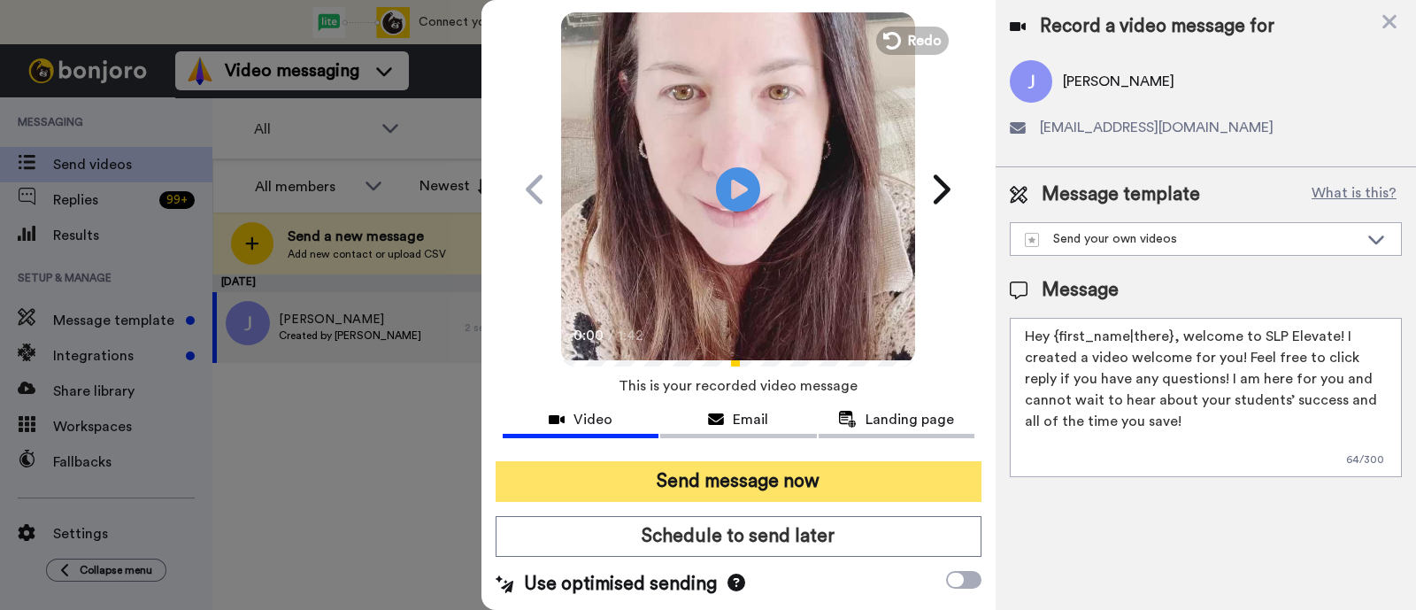
type textarea "Hey {first_name|there}, welcome to SLP Elevate! I created a video welcome for y…"
click at [786, 477] on button "Send message now" at bounding box center [739, 481] width 486 height 41
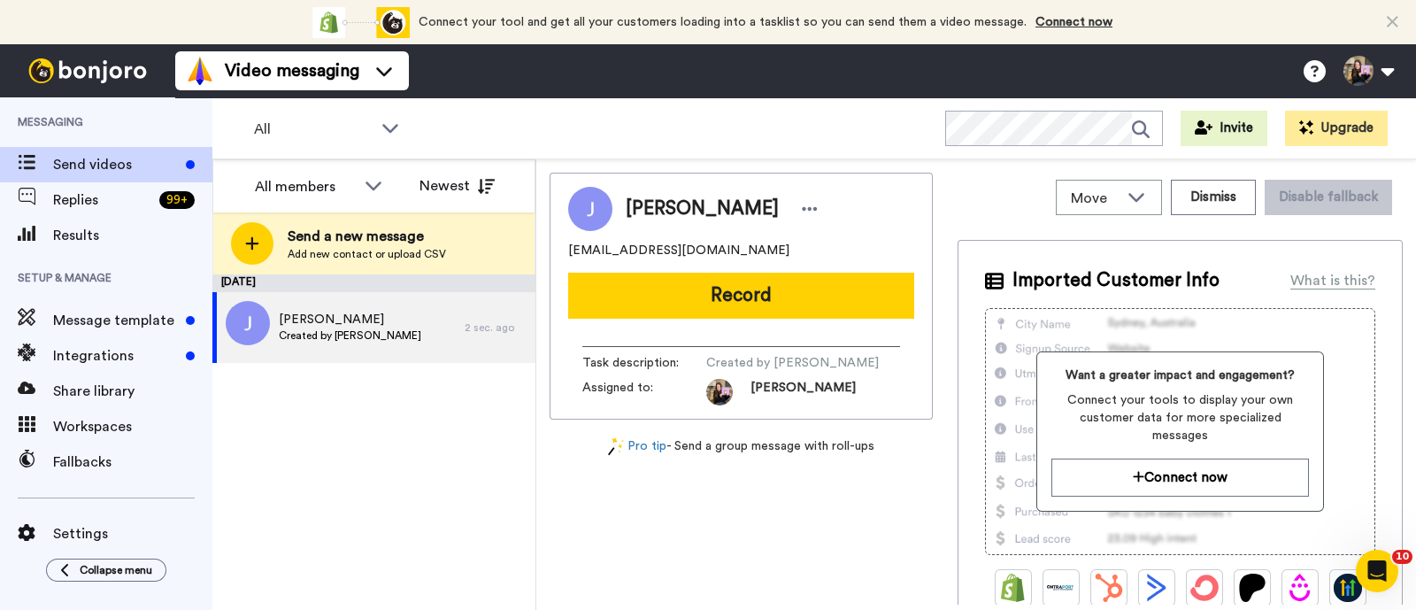
scroll to position [0, 0]
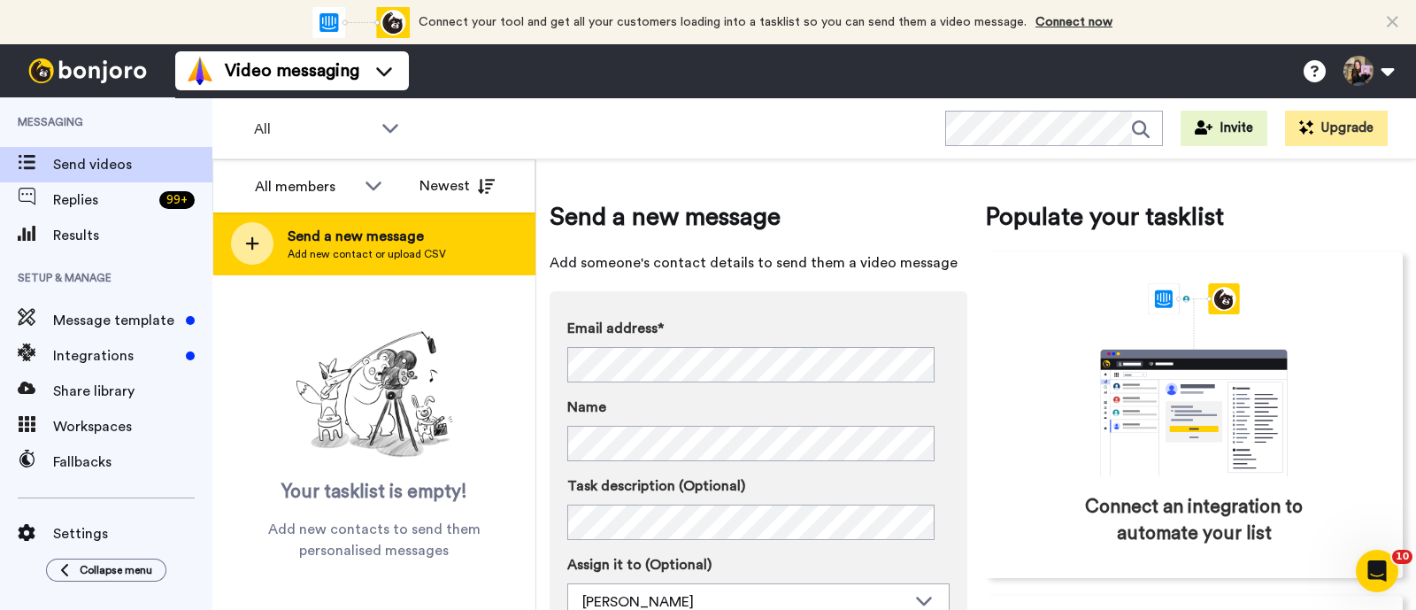
click at [389, 240] on span "Send a new message" at bounding box center [367, 236] width 158 height 21
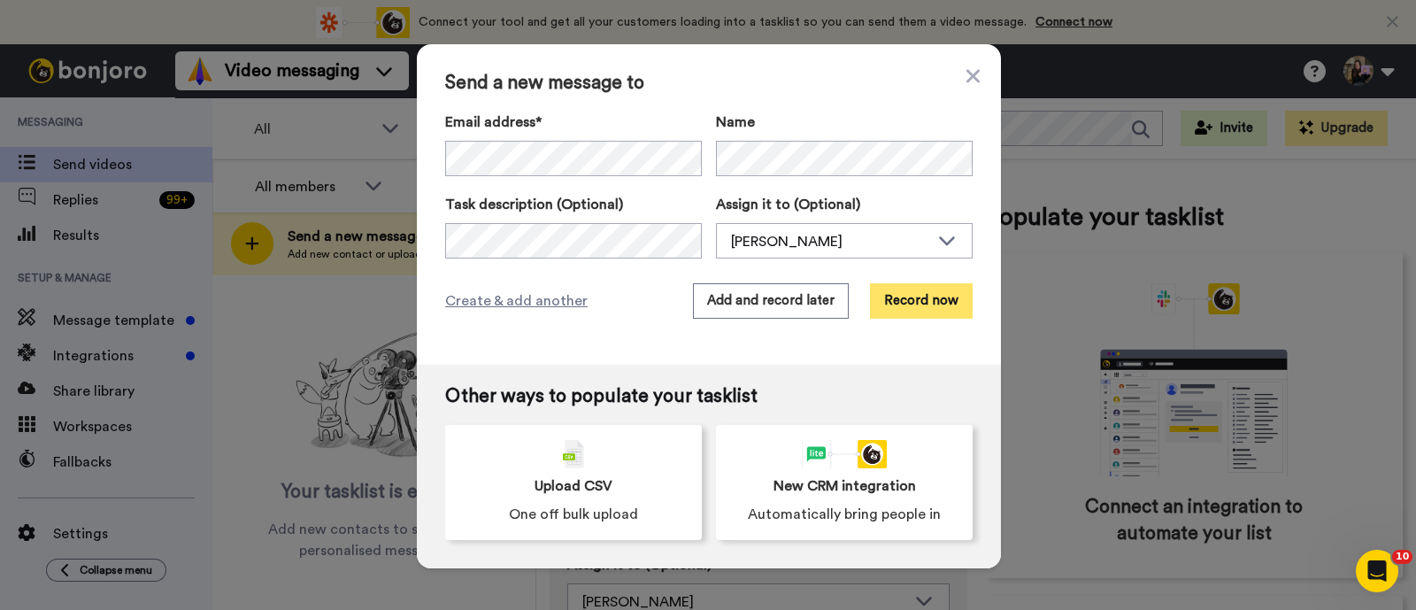
click at [915, 305] on button "Record now" at bounding box center [921, 300] width 103 height 35
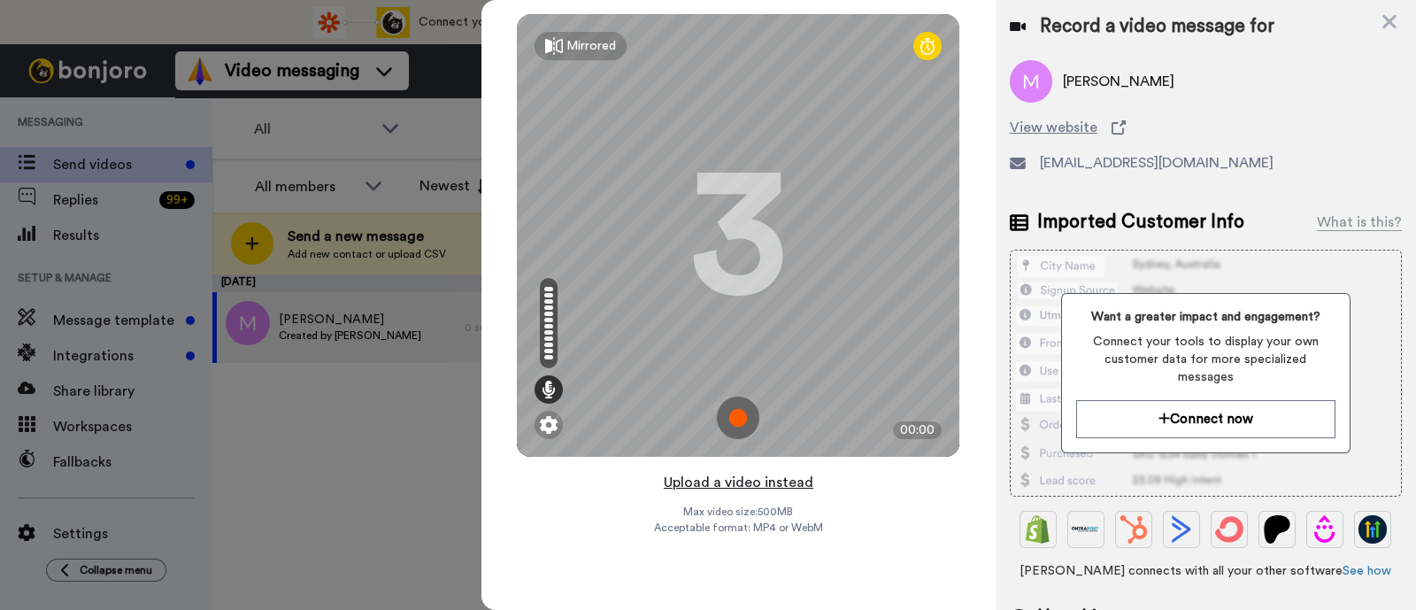
click at [740, 478] on button "Upload a video instead" at bounding box center [739, 482] width 160 height 23
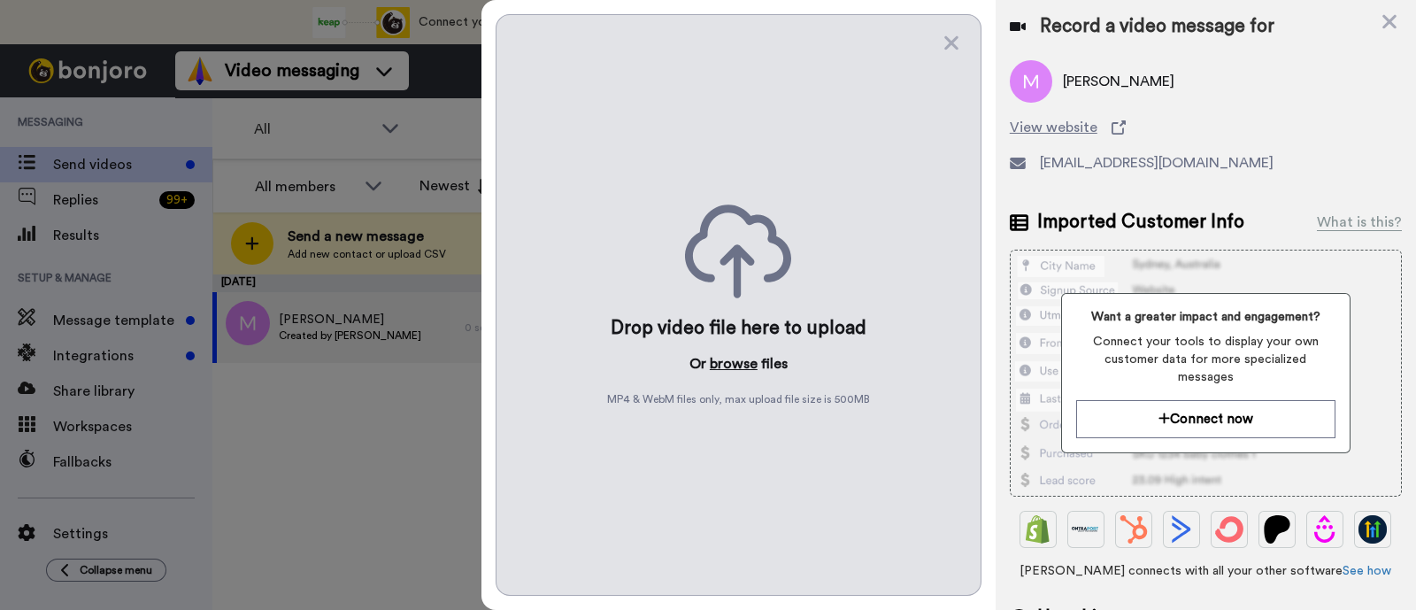
click at [734, 364] on button "browse" at bounding box center [734, 363] width 48 height 21
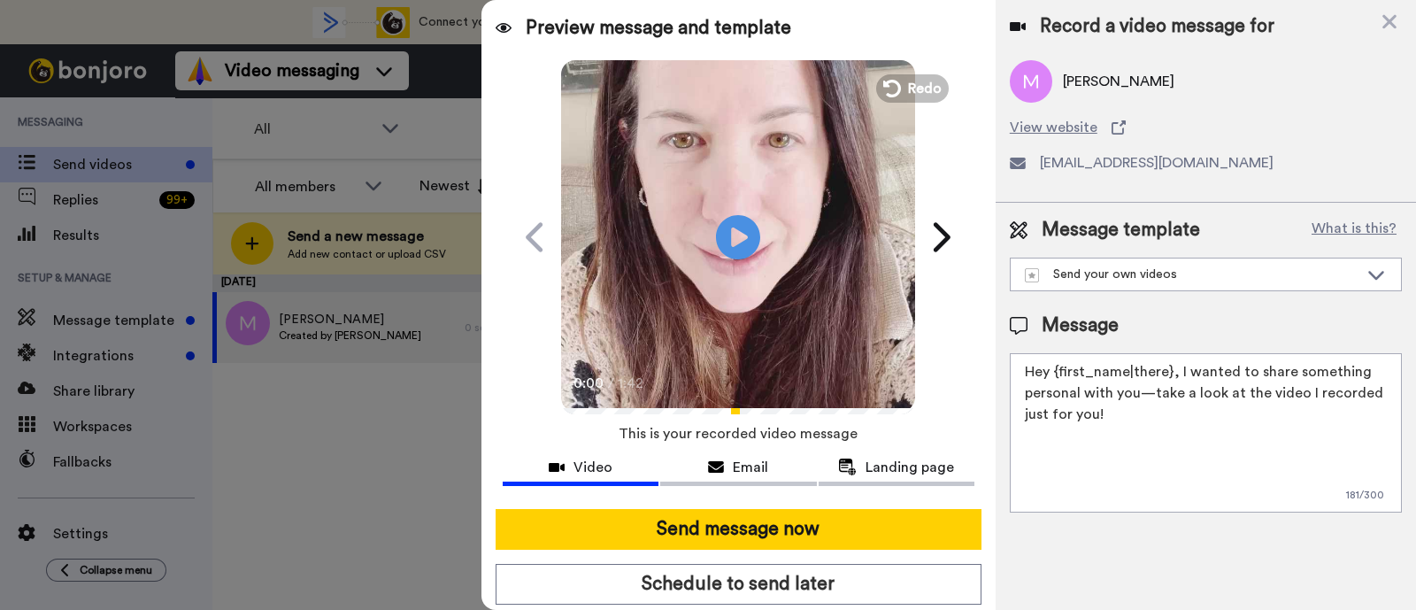
drag, startPoint x: 1129, startPoint y: 422, endPoint x: 1177, endPoint y: 374, distance: 68.2
click at [1177, 374] on textarea "Hey {first_name|there}, I wanted to share something personal with you—take a lo…" at bounding box center [1206, 432] width 392 height 159
paste textarea "welcome to SLP Elevate! I created a video welcome for you! Feel free to click r…"
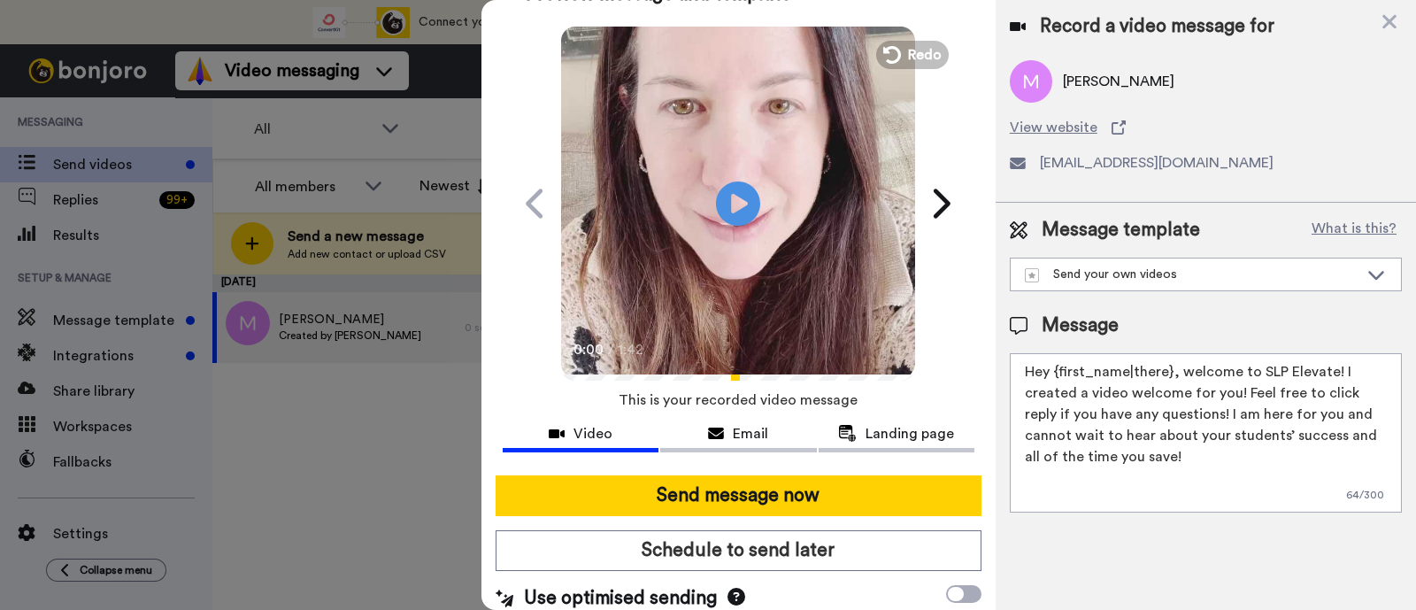
scroll to position [48, 0]
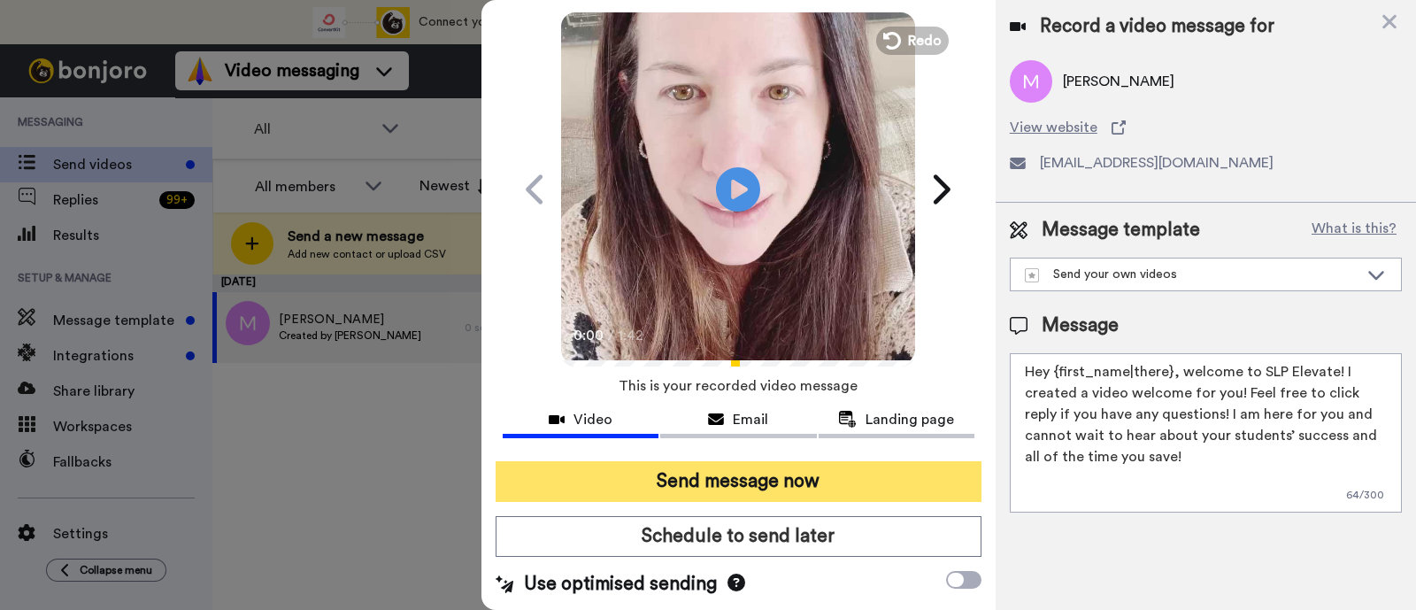
type textarea "Hey {first_name|there}, welcome to SLP Elevate! I created a video welcome for y…"
click at [763, 482] on button "Send message now" at bounding box center [739, 481] width 486 height 41
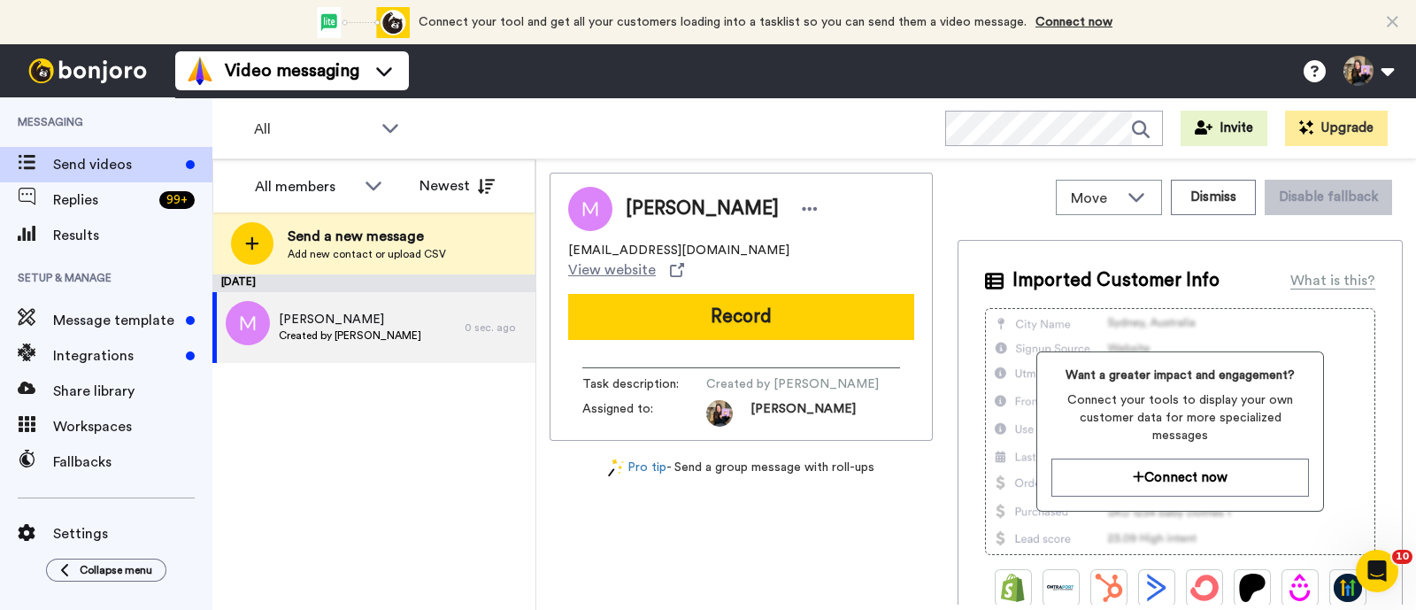
scroll to position [0, 0]
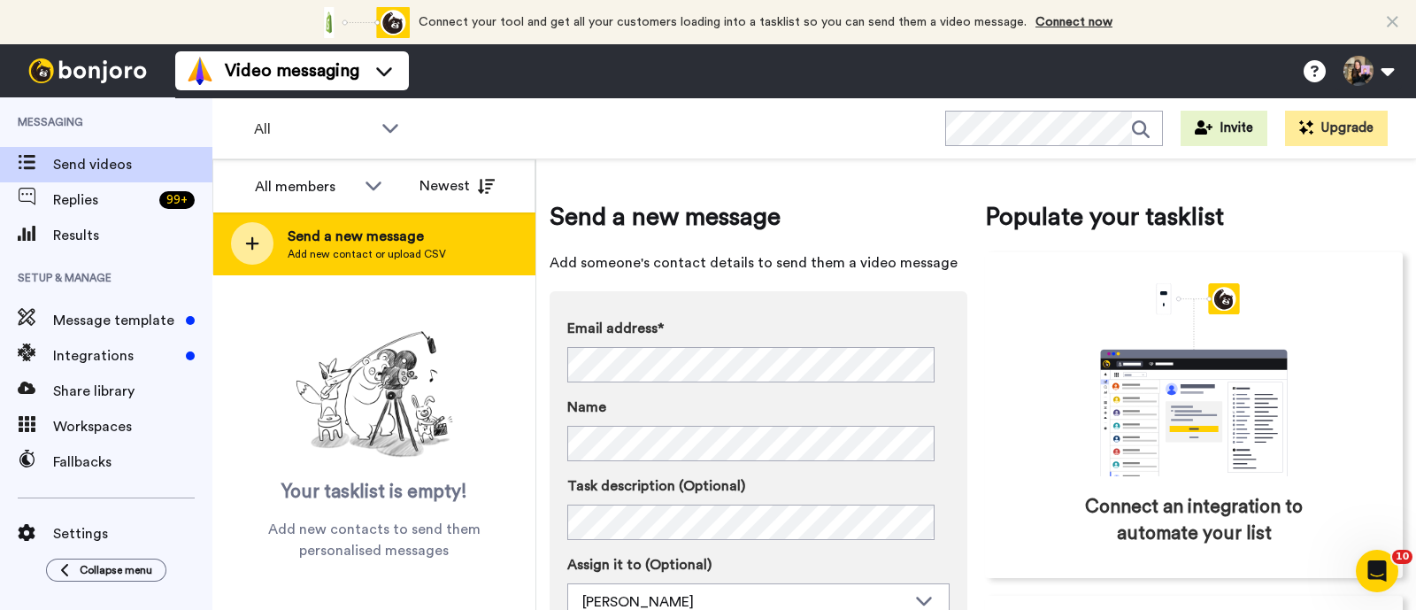
click at [332, 253] on span "Add new contact or upload CSV" at bounding box center [367, 254] width 158 height 14
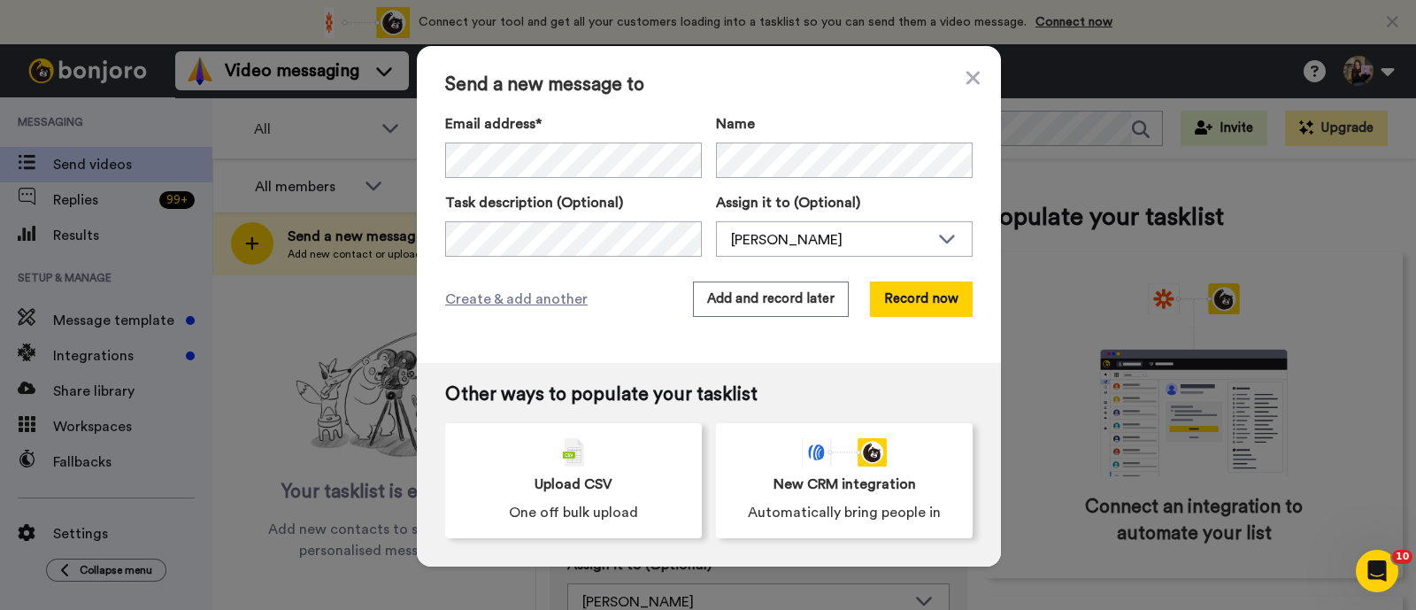
click at [520, 139] on div "Email address*" at bounding box center [573, 145] width 257 height 65
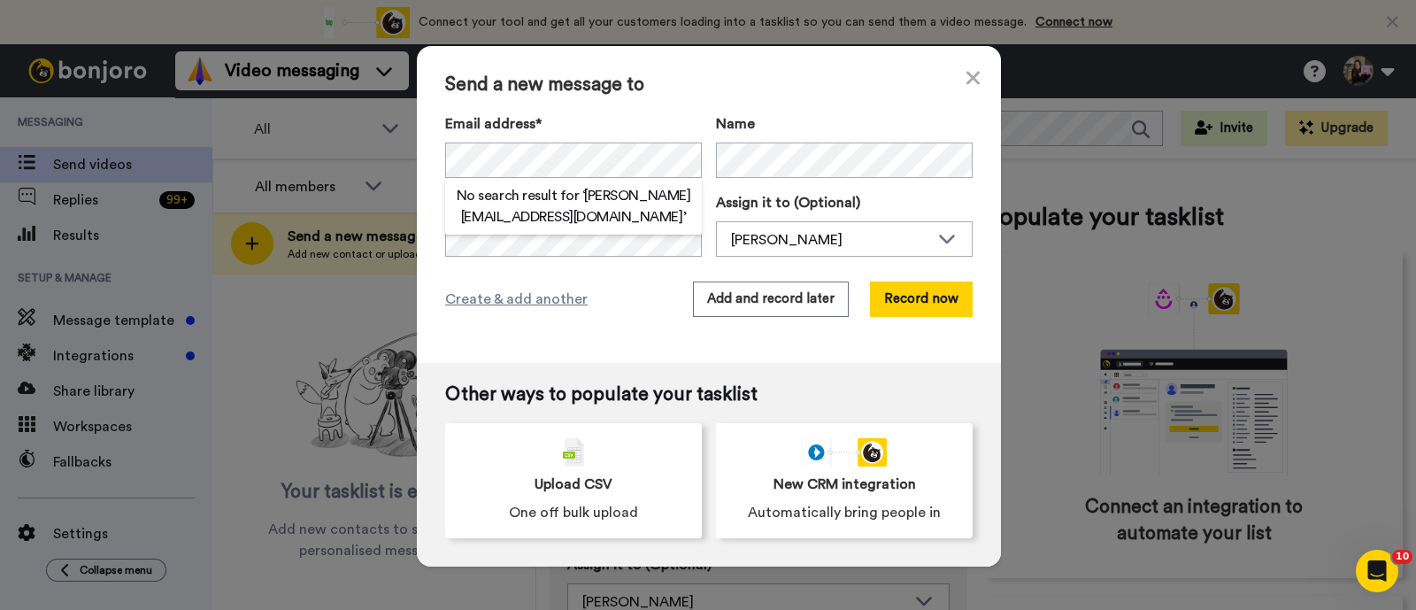
click at [804, 142] on div "Name" at bounding box center [844, 145] width 257 height 65
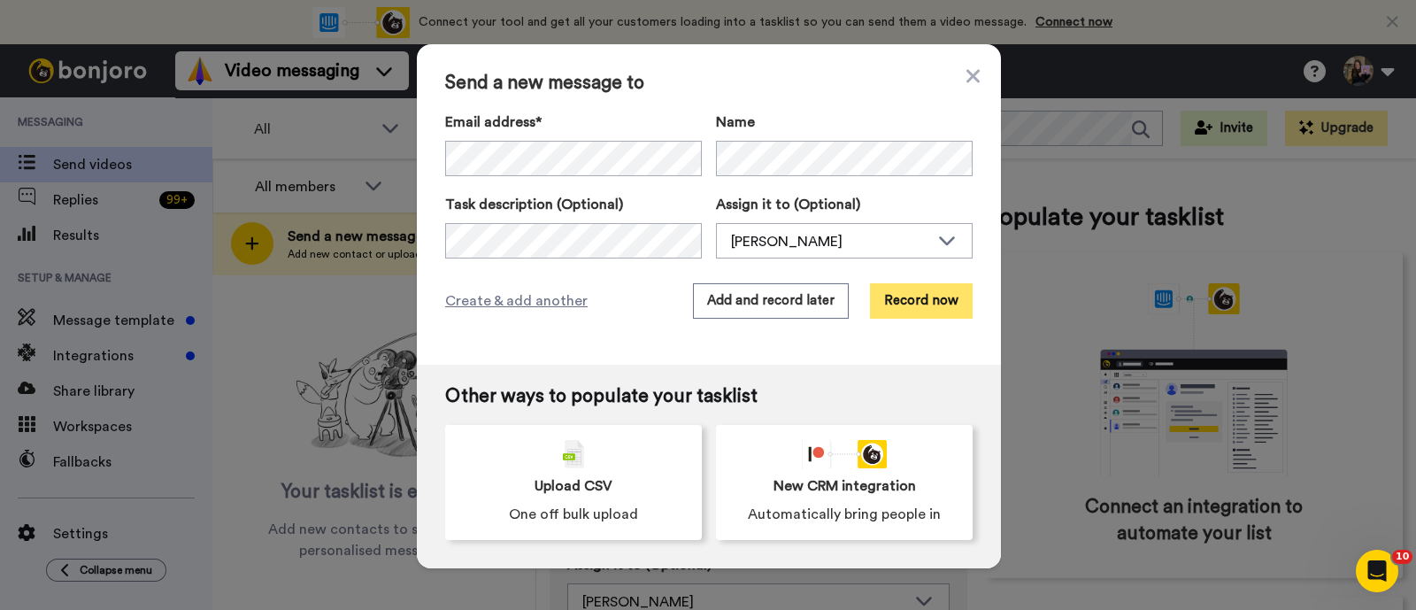
click at [943, 311] on button "Record now" at bounding box center [921, 300] width 103 height 35
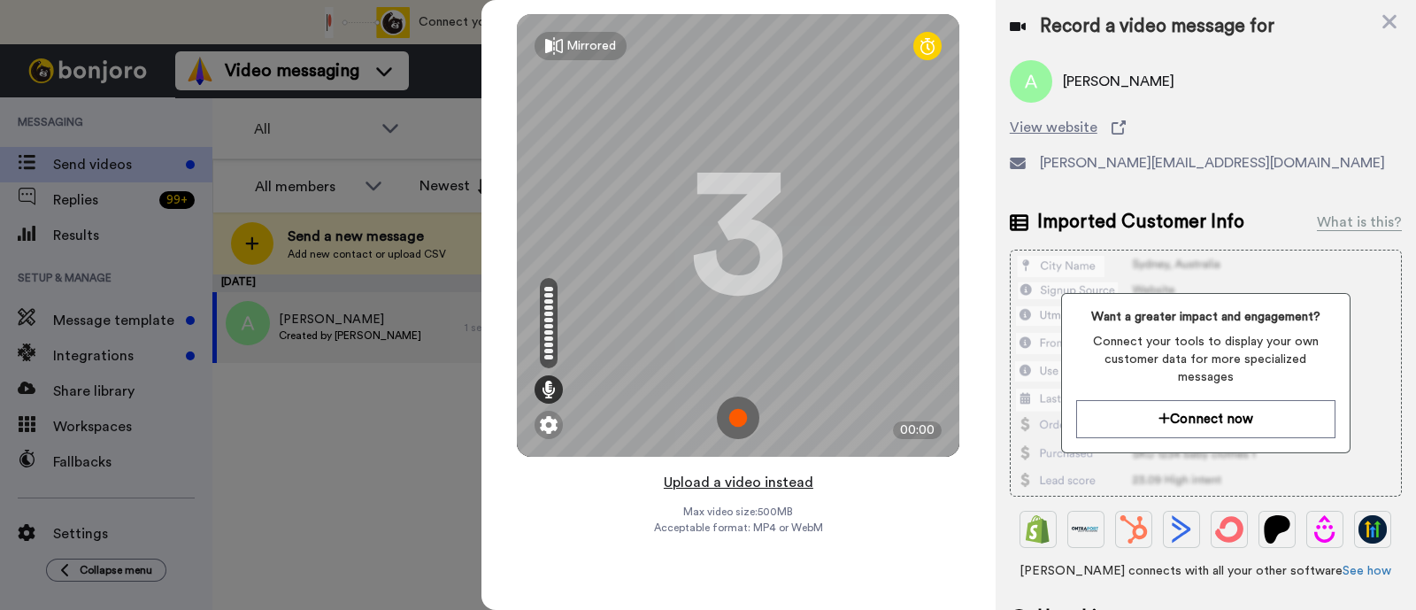
click at [761, 471] on button "Upload a video instead" at bounding box center [739, 482] width 160 height 23
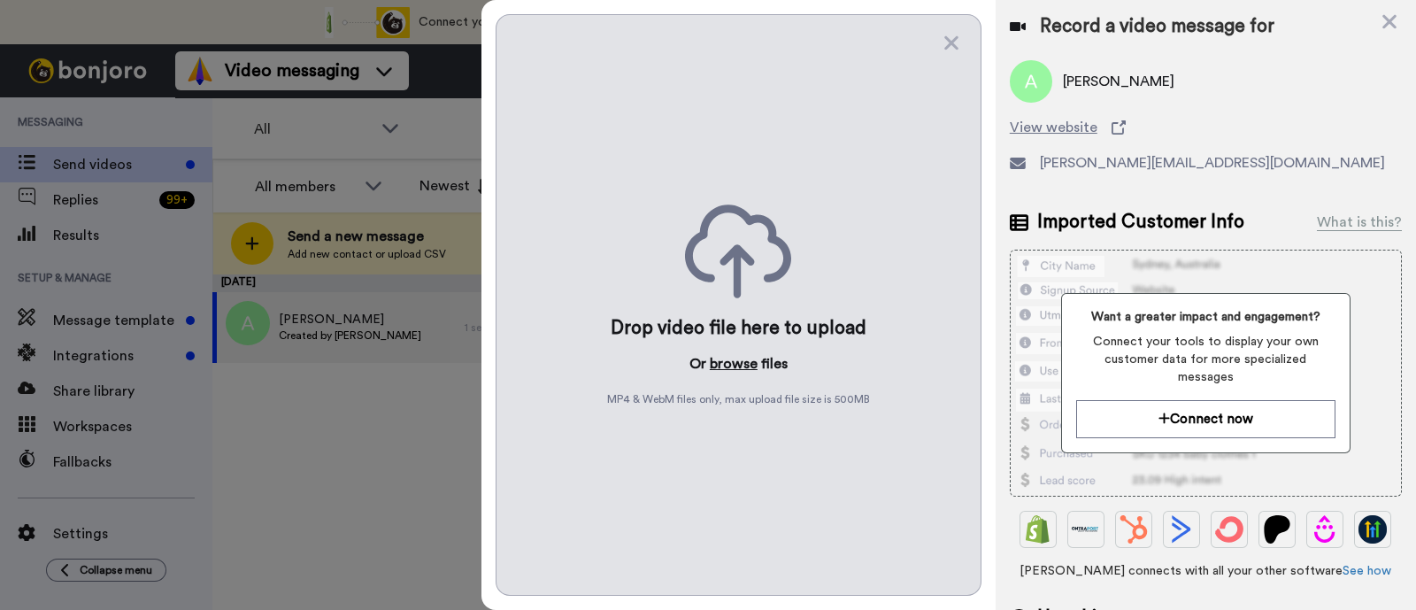
click at [751, 365] on button "browse" at bounding box center [734, 363] width 48 height 21
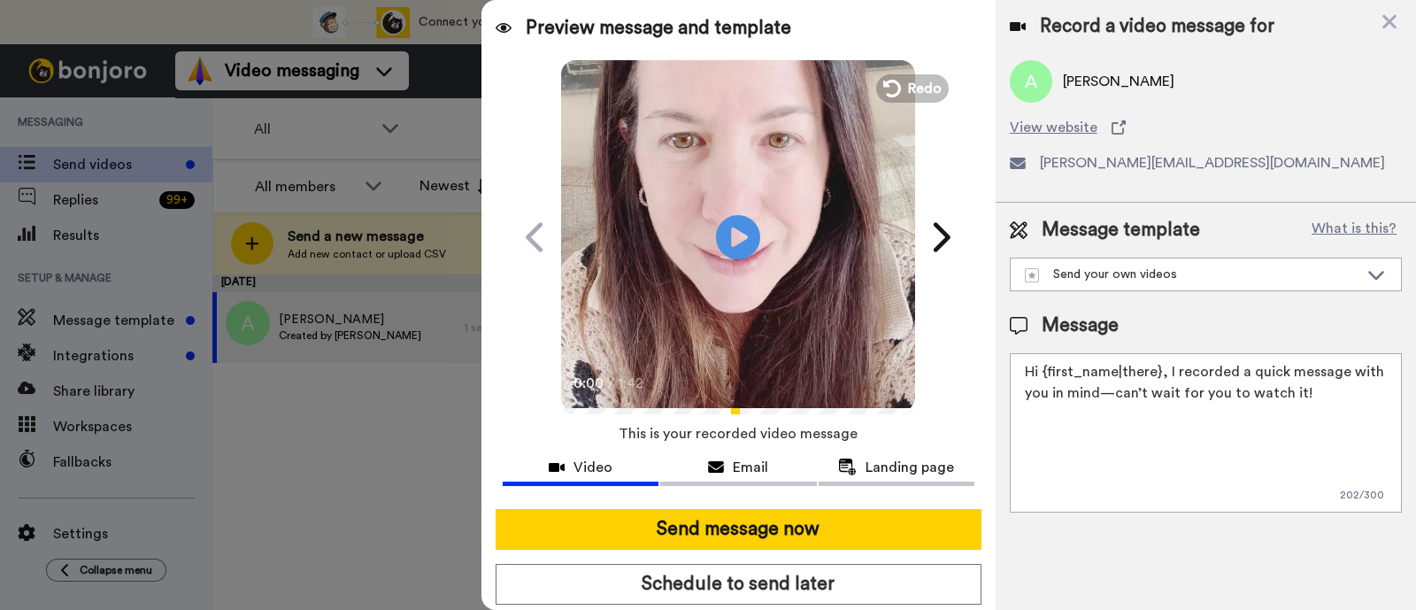
drag, startPoint x: 1321, startPoint y: 391, endPoint x: 1166, endPoint y: 356, distance: 158.9
click at [1166, 356] on textarea "Hi {first_name|there}, I recorded a quick message with you in mind—can’t wait f…" at bounding box center [1206, 432] width 392 height 159
paste textarea "welcome to SLP Elevate! I created a video welcome for you! Feel free to click r…"
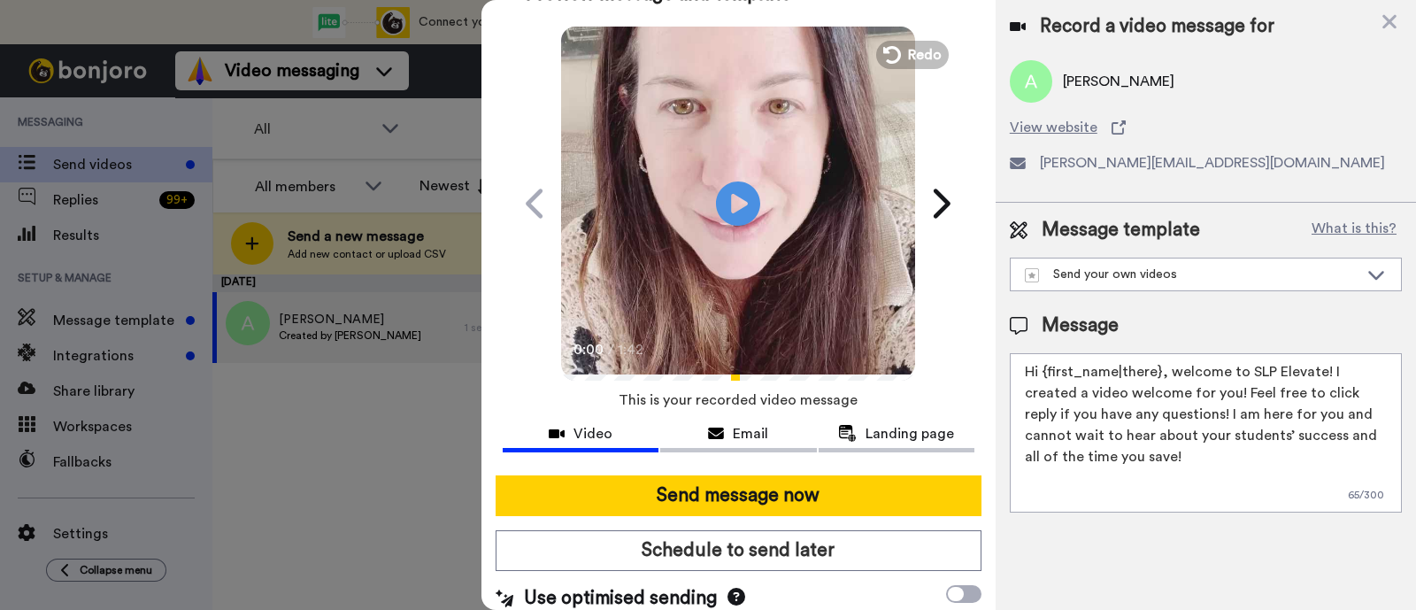
scroll to position [48, 0]
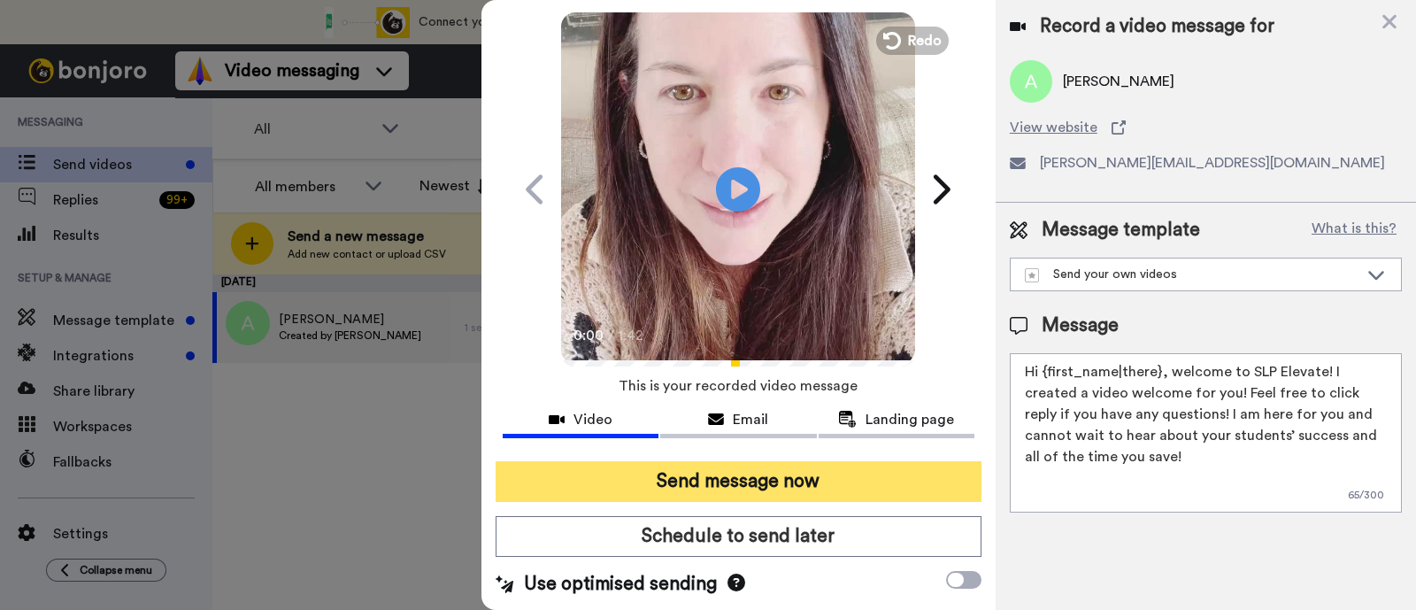
type textarea "Hi {first_name|there}, welcome to SLP Elevate! I created a video welcome for yo…"
click at [801, 474] on button "Send message now" at bounding box center [739, 481] width 486 height 41
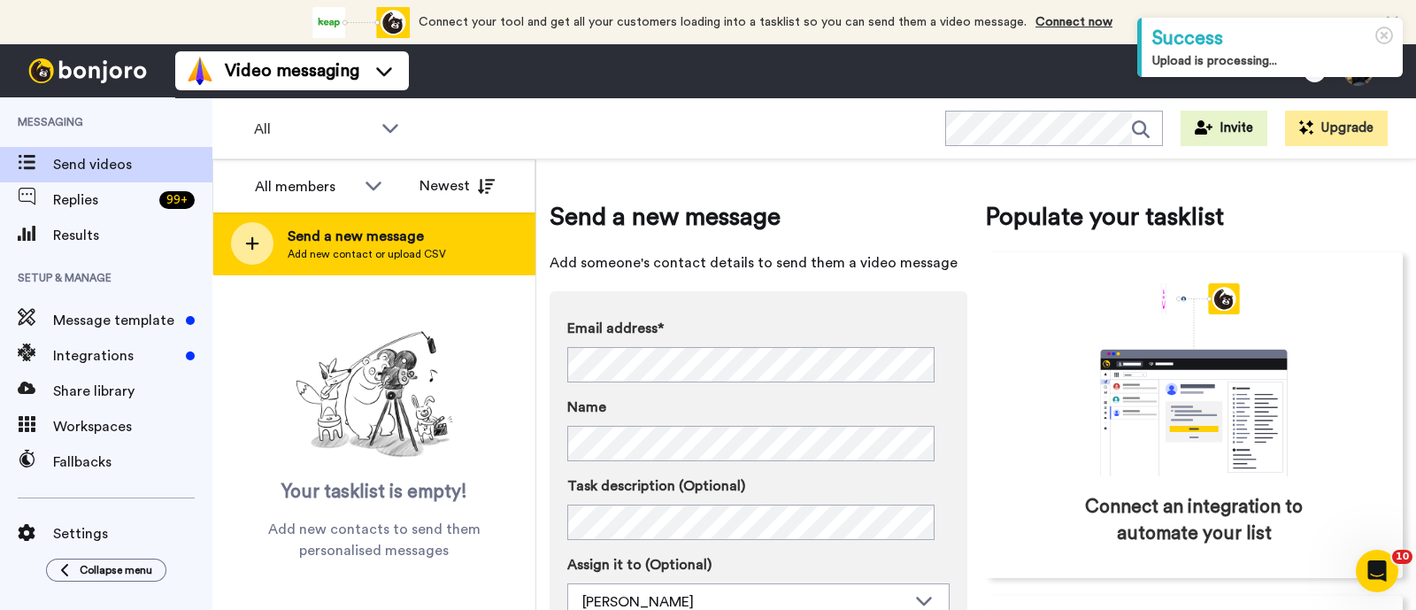
click at [392, 240] on span "Send a new message" at bounding box center [367, 236] width 158 height 21
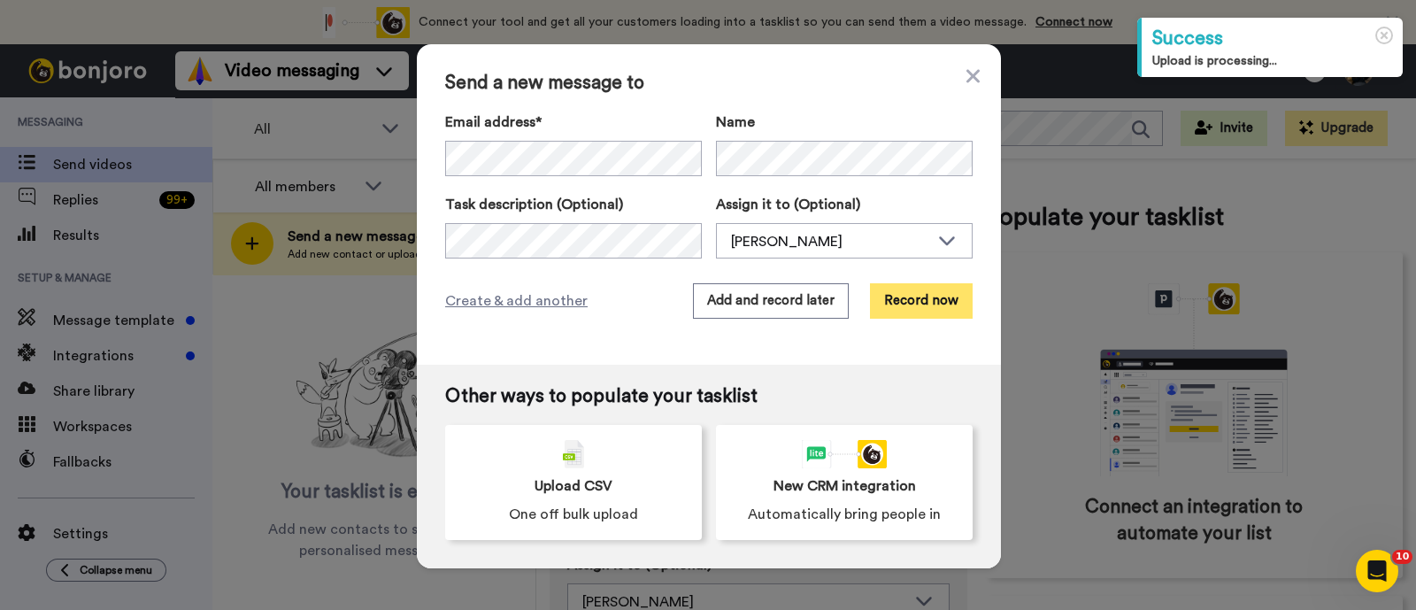
click at [916, 294] on button "Record now" at bounding box center [921, 300] width 103 height 35
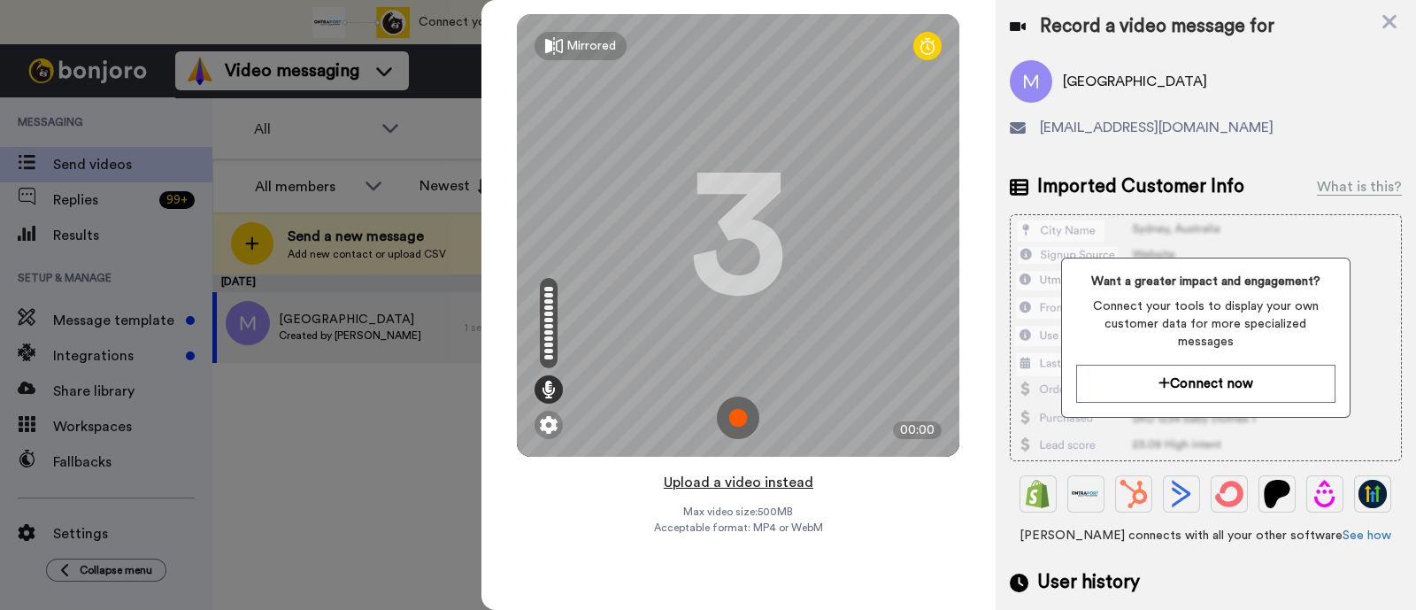
click at [804, 480] on button "Upload a video instead" at bounding box center [739, 482] width 160 height 23
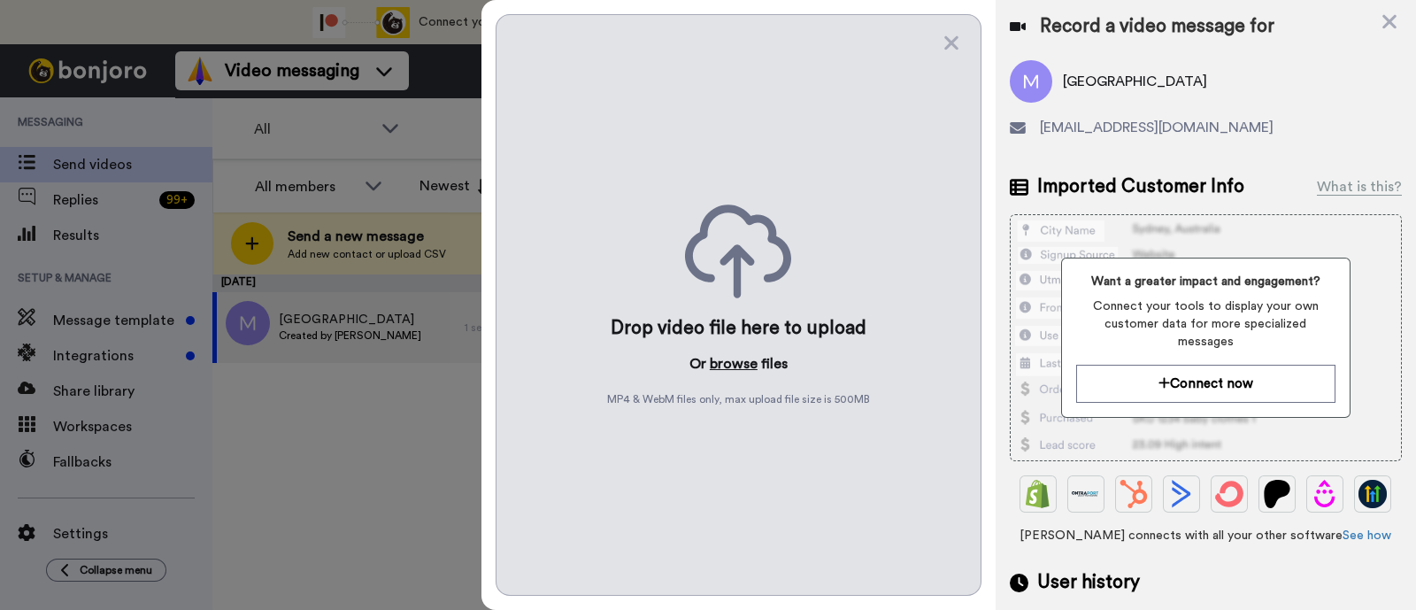
click at [748, 371] on button "browse" at bounding box center [734, 363] width 48 height 21
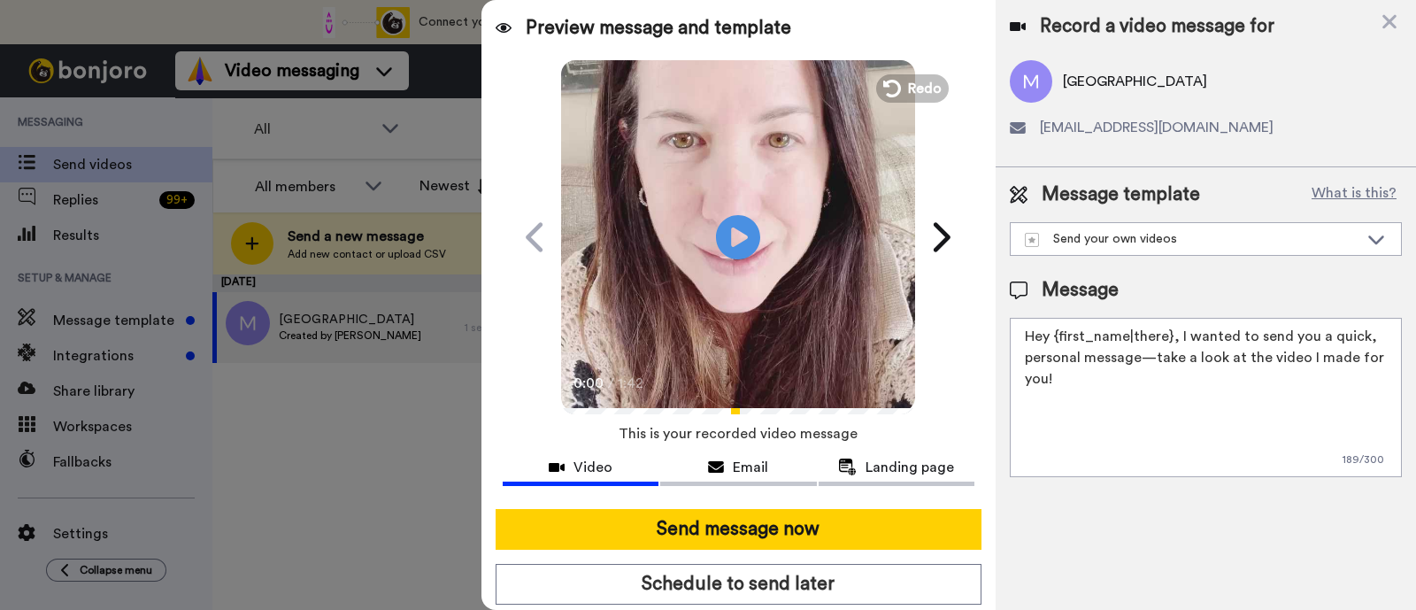
drag, startPoint x: 1267, startPoint y: 405, endPoint x: 1177, endPoint y: 338, distance: 111.4
click at [1177, 338] on textarea "Hey {first_name|there}, I wanted to send you a quick, personal message—take a l…" at bounding box center [1206, 397] width 392 height 159
paste textarea "welcome to SLP Elevate! I created a video welcome for you! Feel free to click r…"
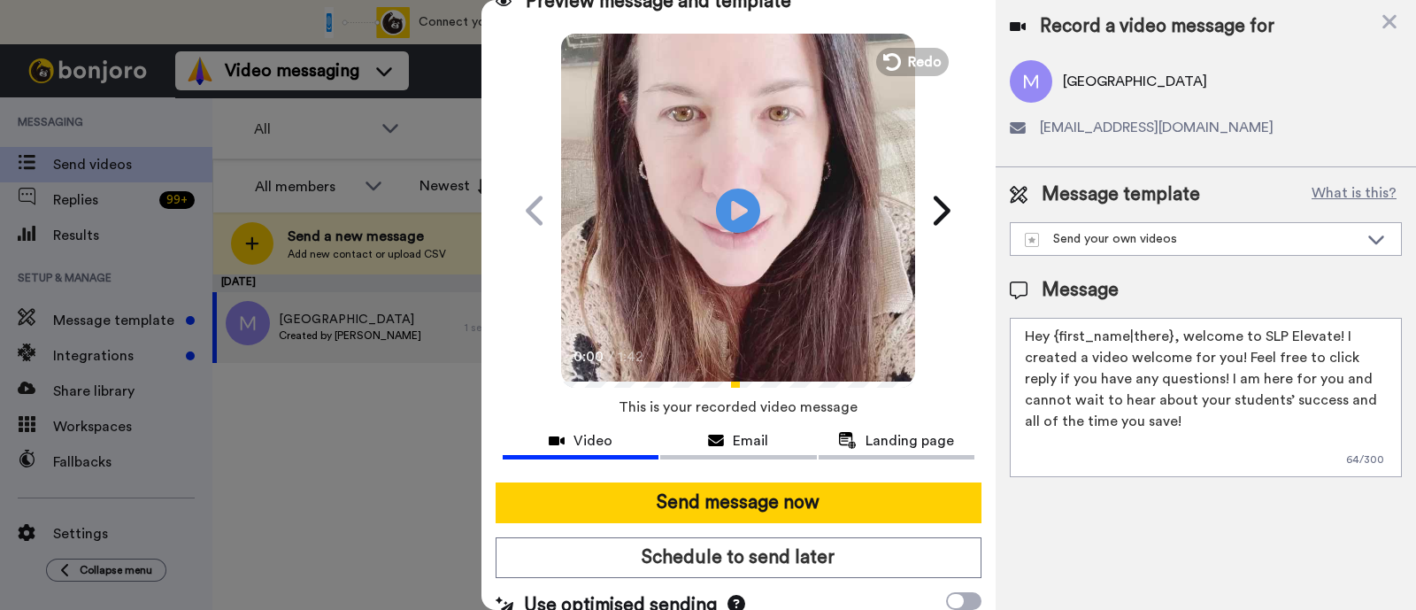
scroll to position [48, 0]
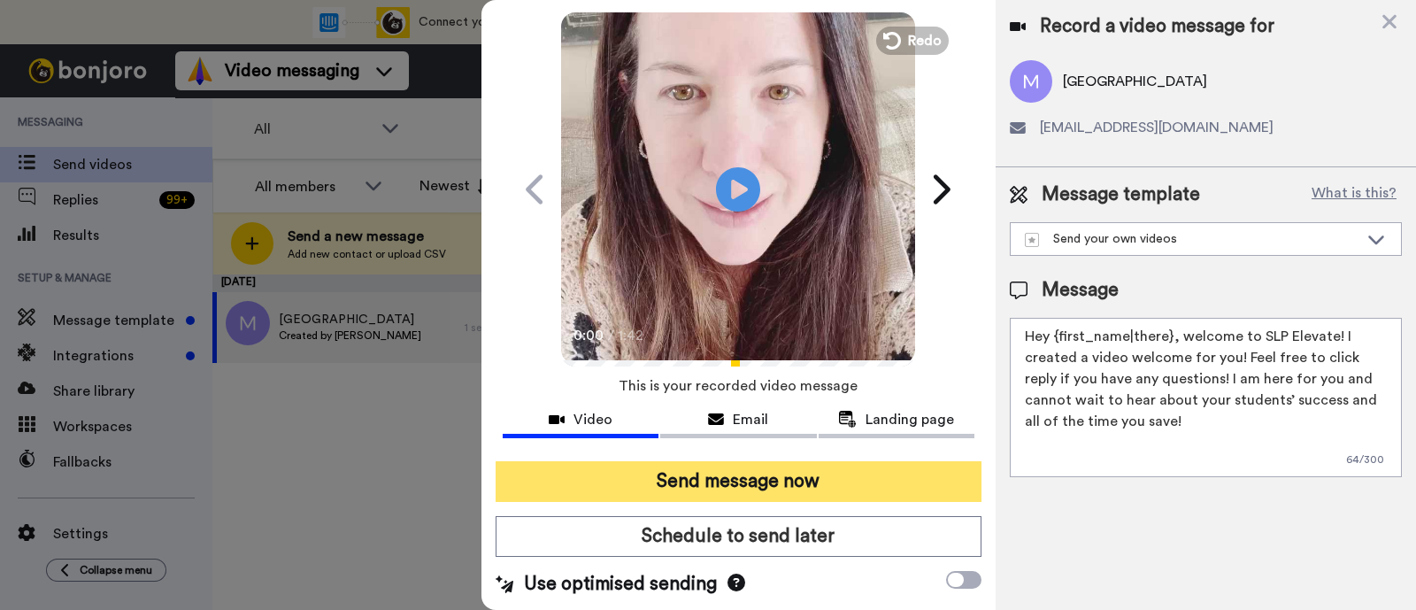
type textarea "Hey {first_name|there}, welcome to SLP Elevate! I created a video welcome for y…"
click at [766, 468] on button "Send message now" at bounding box center [739, 481] width 486 height 41
